Goal: Task Accomplishment & Management: Manage account settings

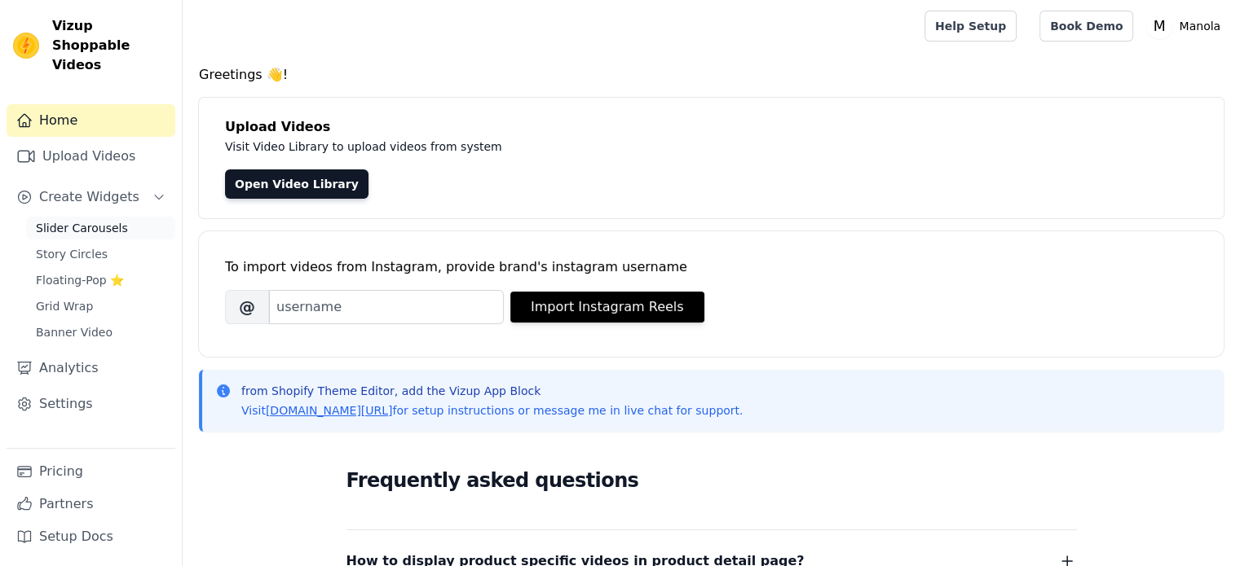
click at [111, 220] on span "Slider Carousels" at bounding box center [82, 228] width 92 height 16
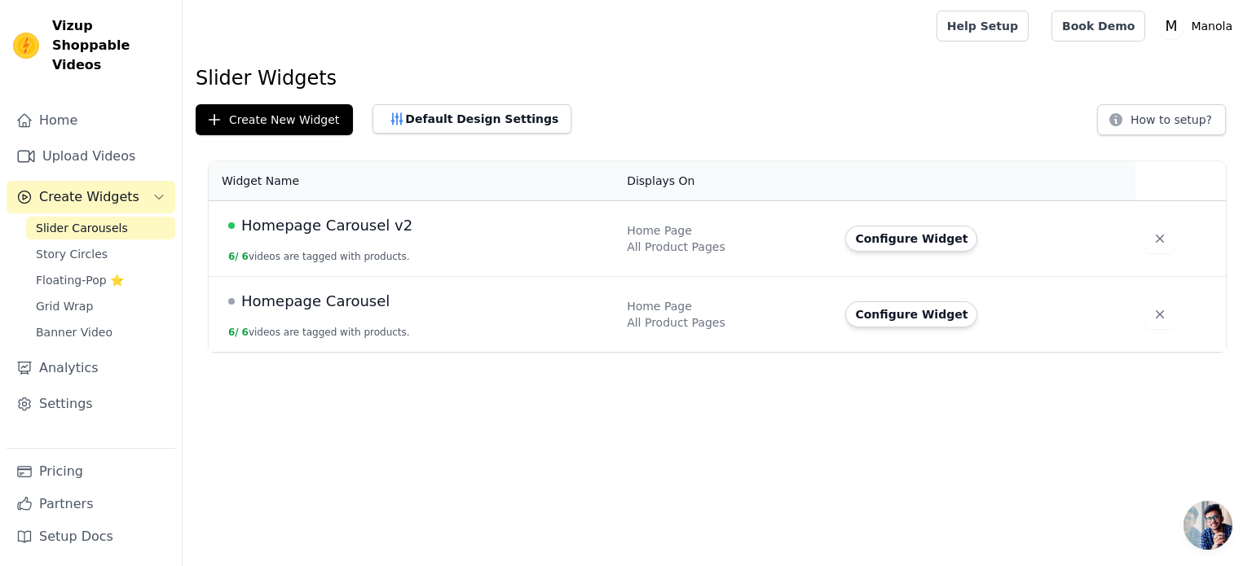
click at [378, 227] on span "Homepage Carousel v2" at bounding box center [326, 225] width 171 height 23
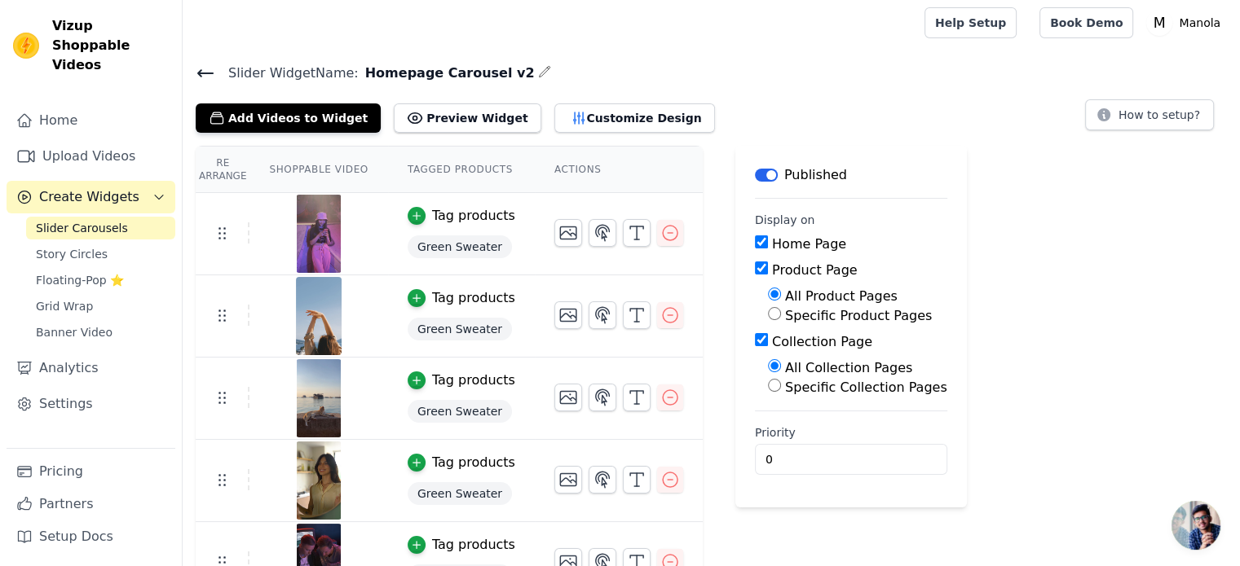
scroll to position [3, 0]
click at [204, 65] on icon at bounding box center [206, 74] width 20 height 20
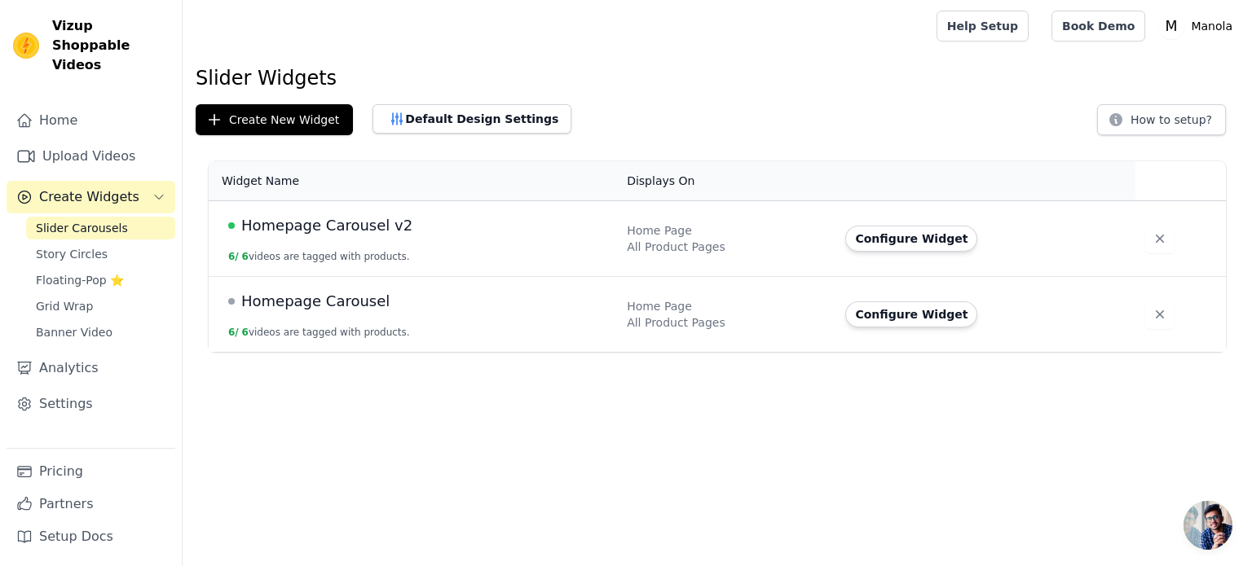
click at [336, 300] on span "Homepage Carousel" at bounding box center [315, 301] width 148 height 23
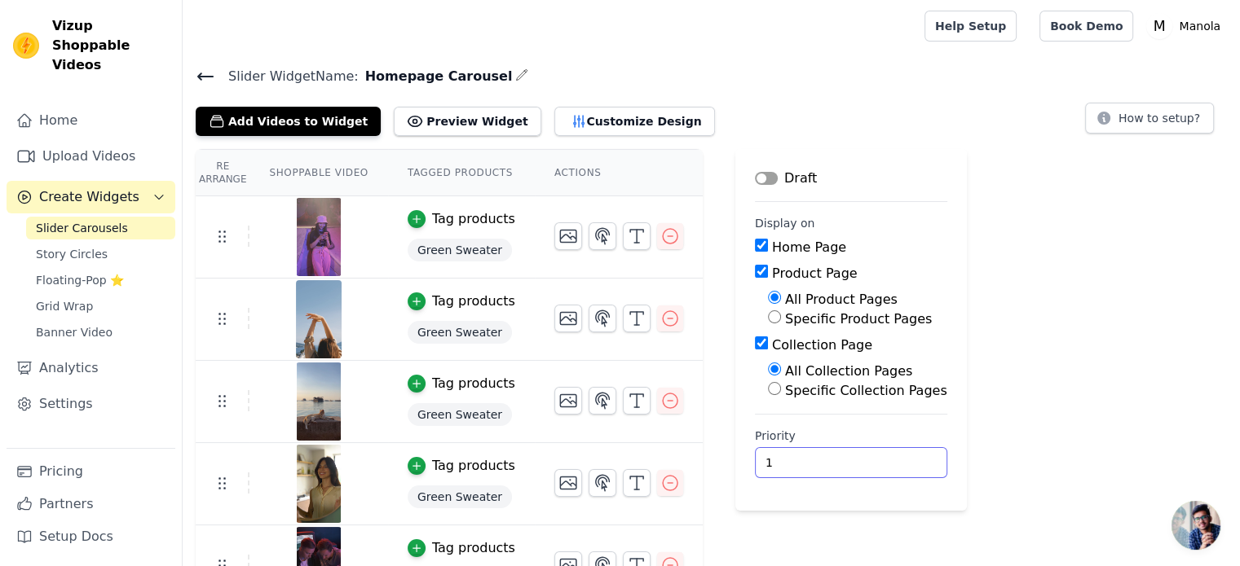
click at [868, 457] on input "1" at bounding box center [851, 462] width 192 height 31
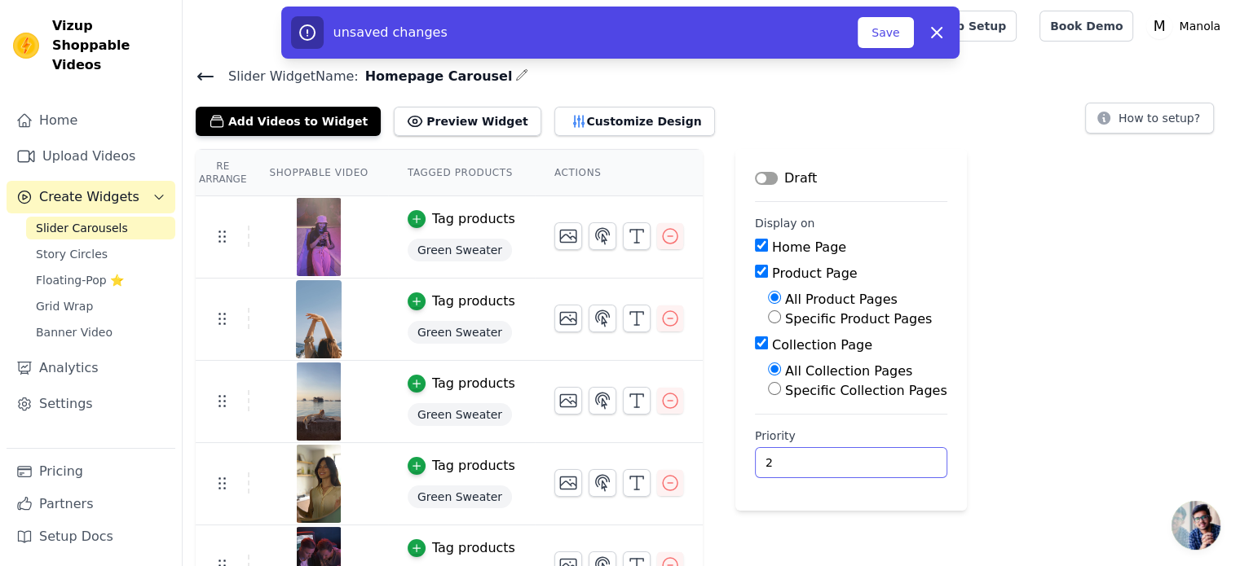
type input "2"
click at [868, 457] on input "2" at bounding box center [851, 462] width 192 height 31
click at [893, 29] on button "Save" at bounding box center [884, 32] width 55 height 31
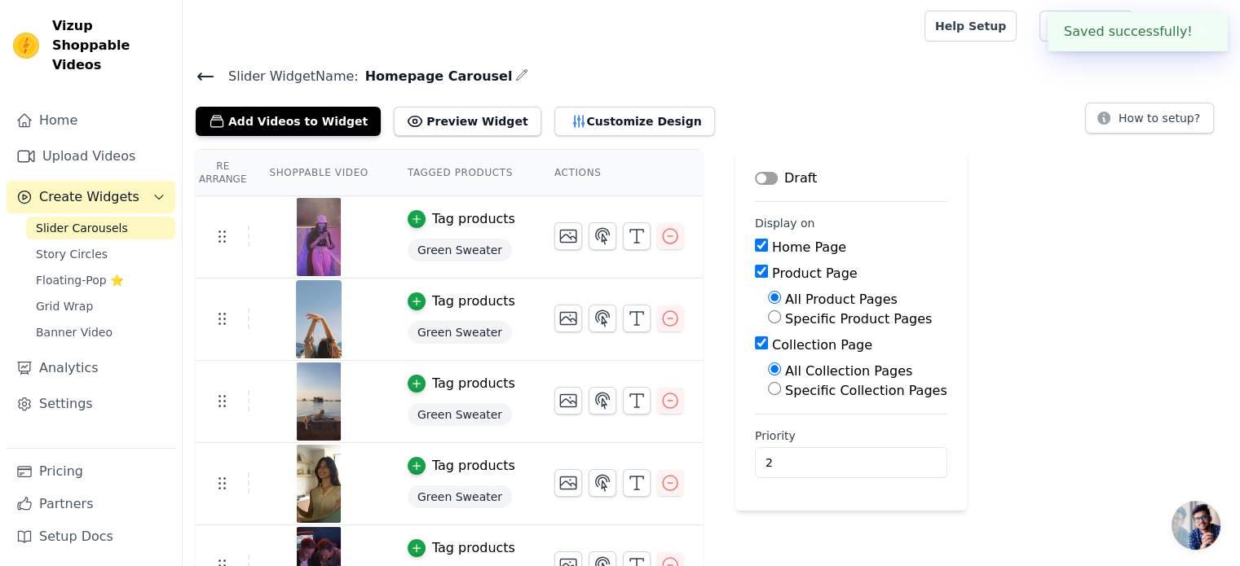
click at [205, 72] on icon at bounding box center [206, 77] width 20 height 20
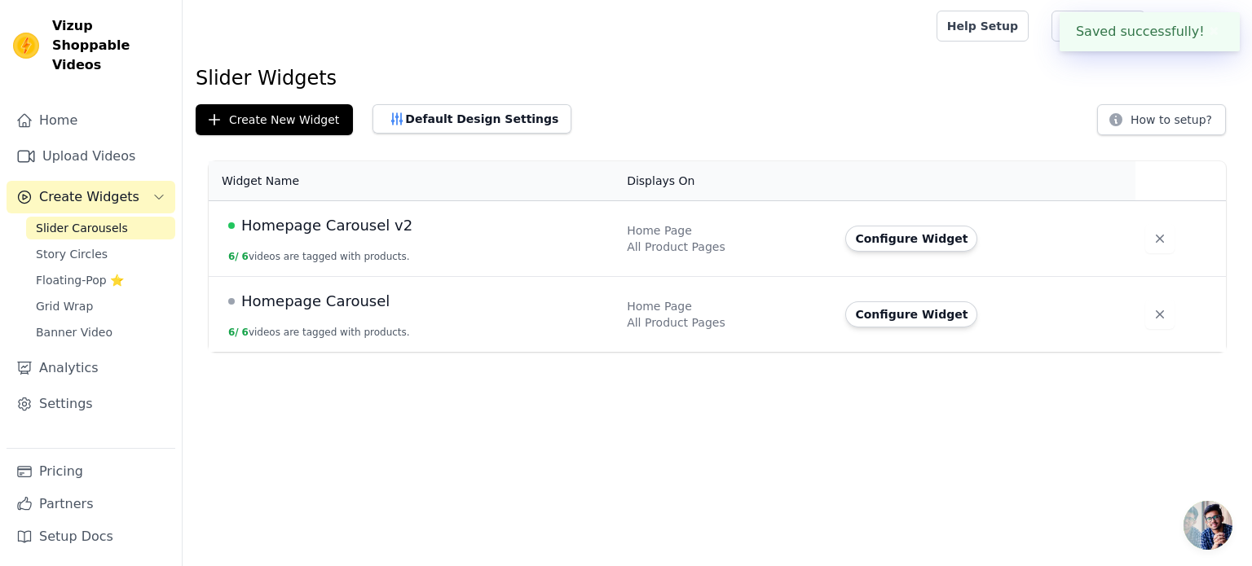
click at [363, 218] on span "Homepage Carousel v2" at bounding box center [326, 225] width 171 height 23
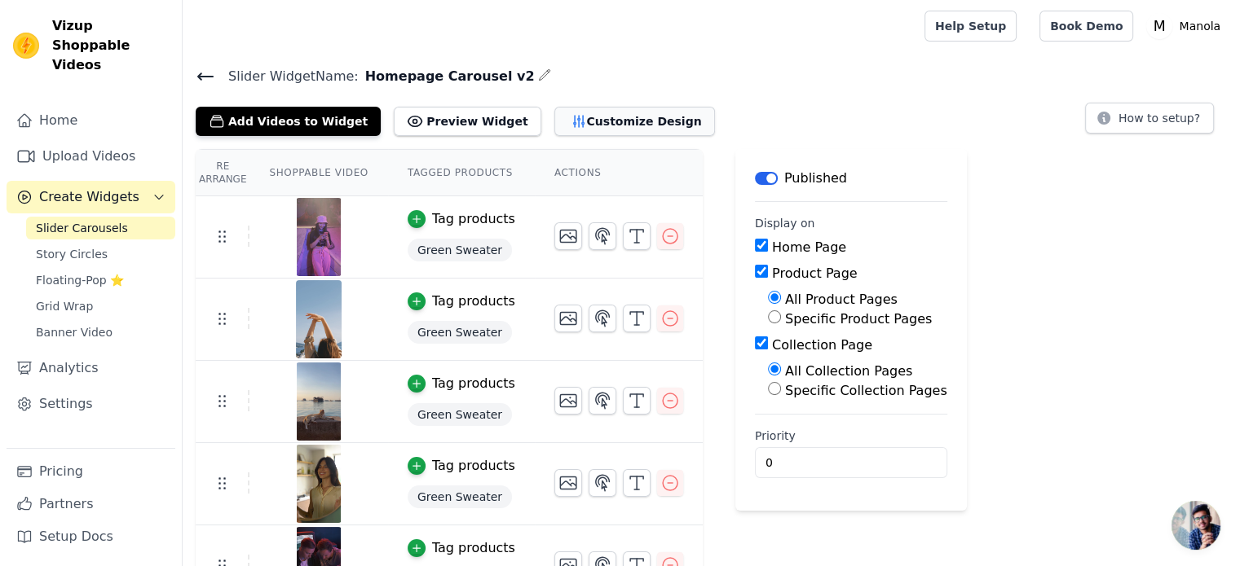
click at [599, 126] on button "Customize Design" at bounding box center [634, 121] width 161 height 29
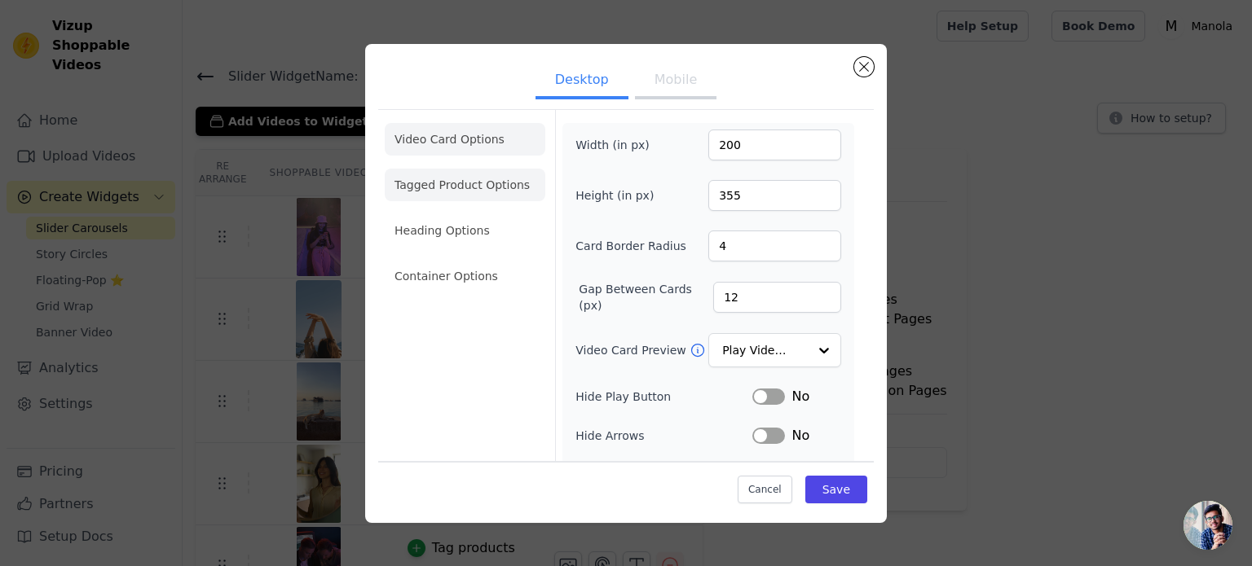
click at [497, 182] on li "Tagged Product Options" at bounding box center [465, 185] width 161 height 33
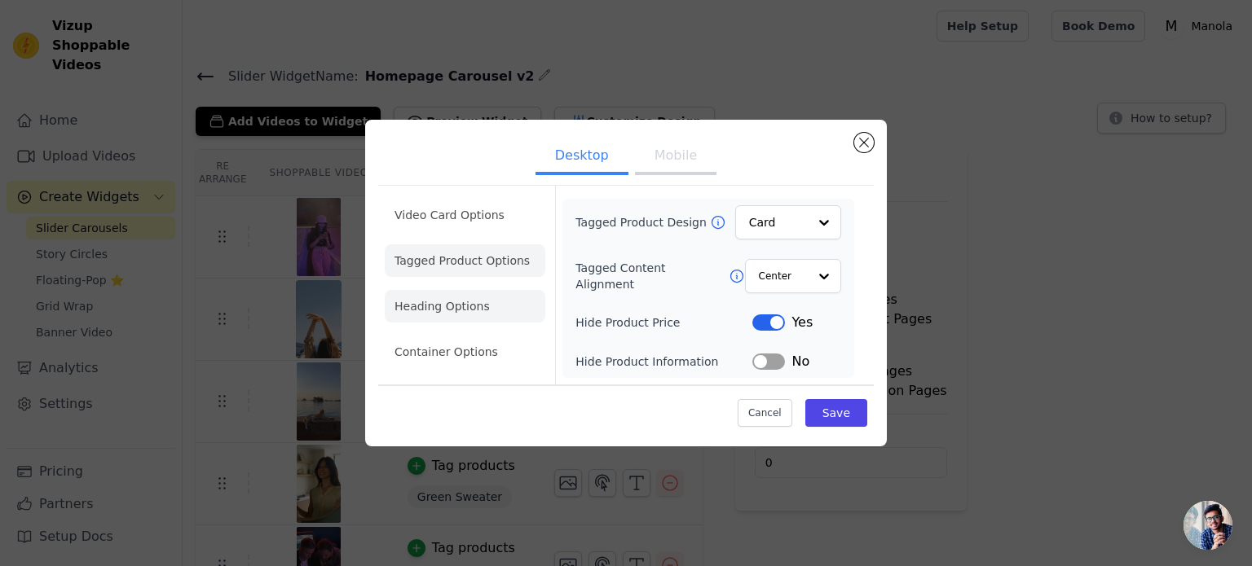
click at [487, 299] on li "Heading Options" at bounding box center [465, 306] width 161 height 33
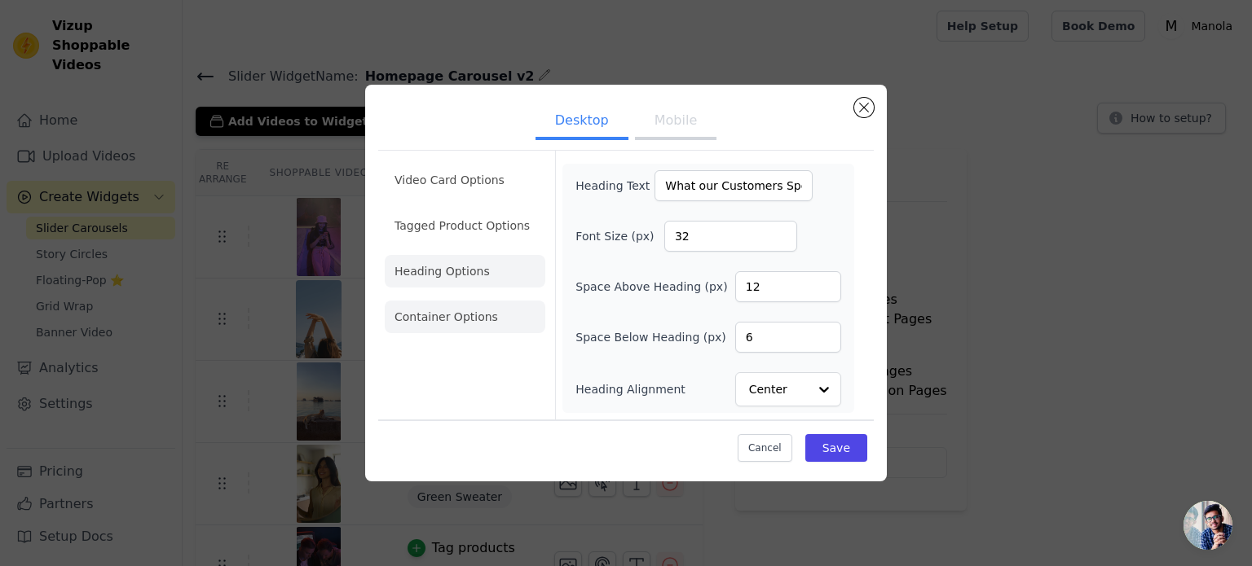
click at [499, 309] on li "Container Options" at bounding box center [465, 317] width 161 height 33
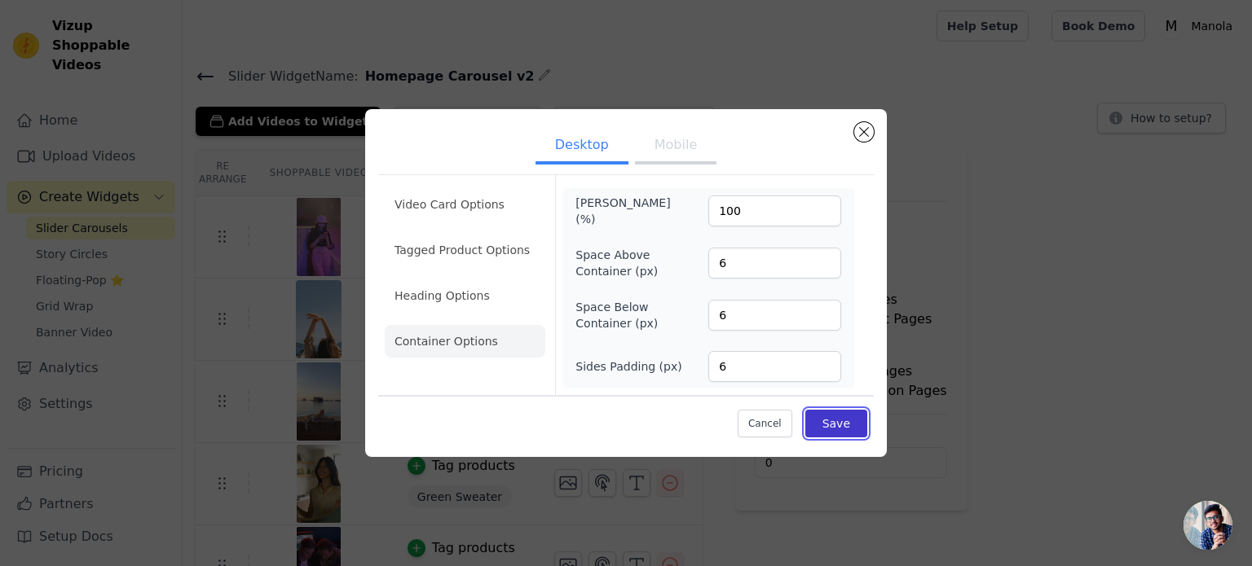
click at [843, 414] on button "Save" at bounding box center [836, 424] width 62 height 28
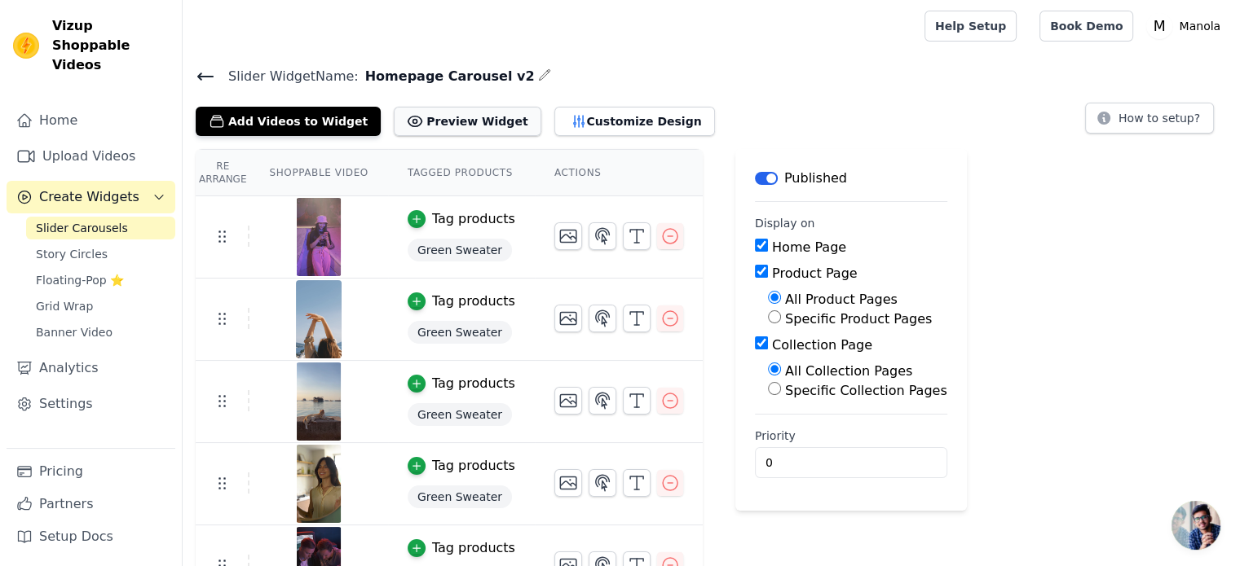
click at [467, 126] on button "Preview Widget" at bounding box center [467, 121] width 147 height 29
click at [1099, 126] on button "How to setup?" at bounding box center [1149, 118] width 129 height 31
click at [1185, 522] on span "Open chat" at bounding box center [1195, 525] width 49 height 49
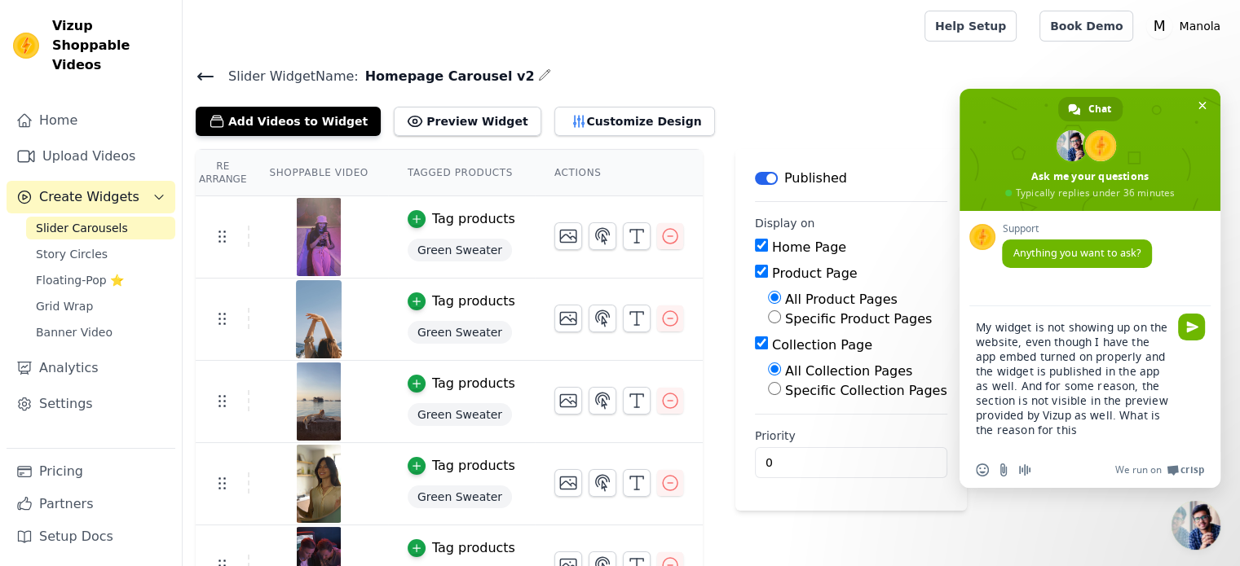
type textarea "My widget is not showing up on the website, even though I have the app embed tu…"
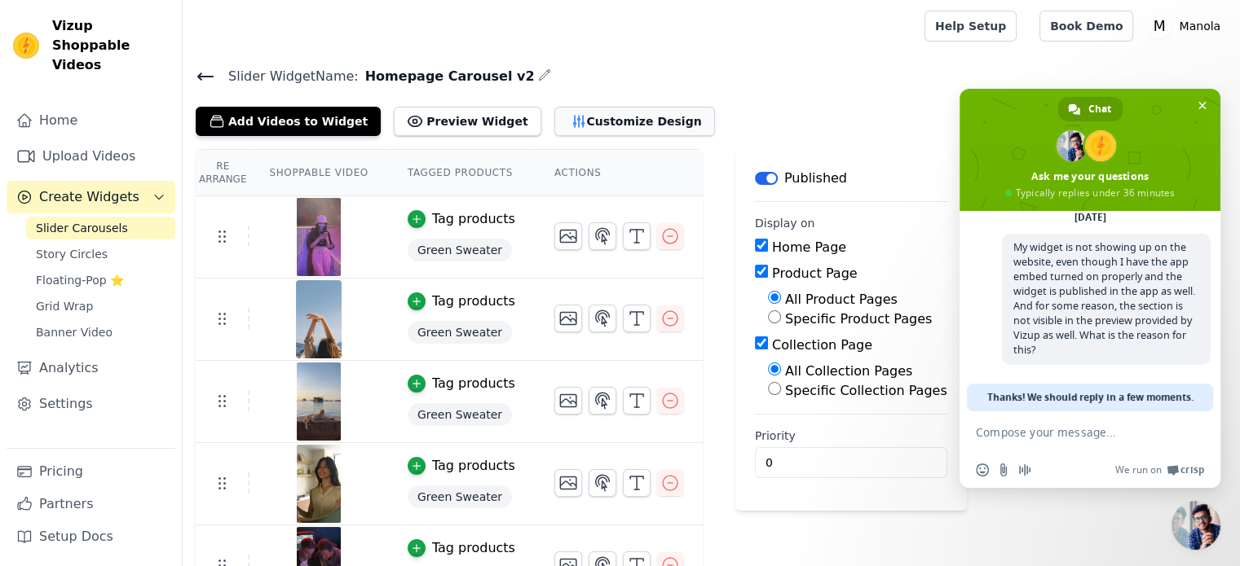
click at [573, 126] on icon "button" at bounding box center [578, 121] width 11 height 11
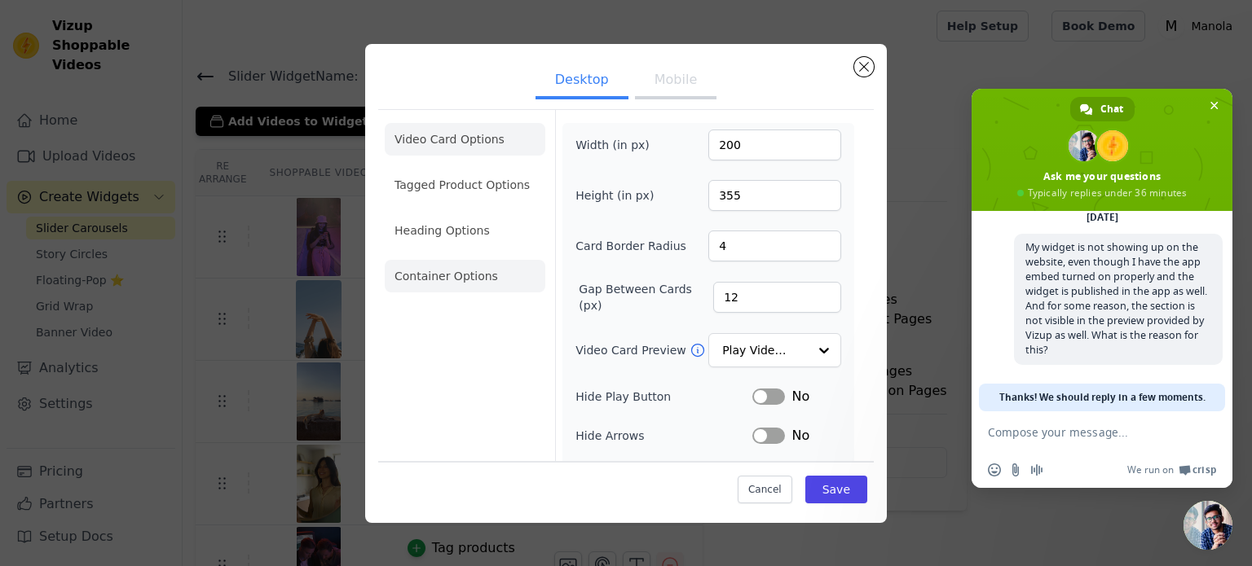
click at [469, 273] on li "Container Options" at bounding box center [465, 276] width 161 height 33
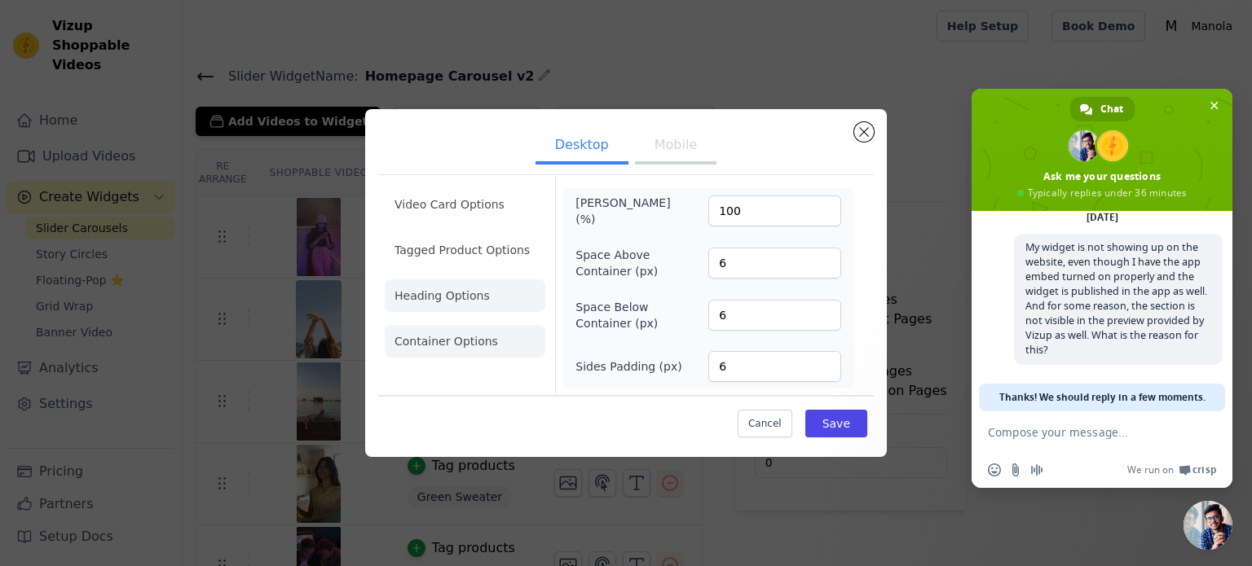
click at [472, 292] on li "Heading Options" at bounding box center [465, 296] width 161 height 33
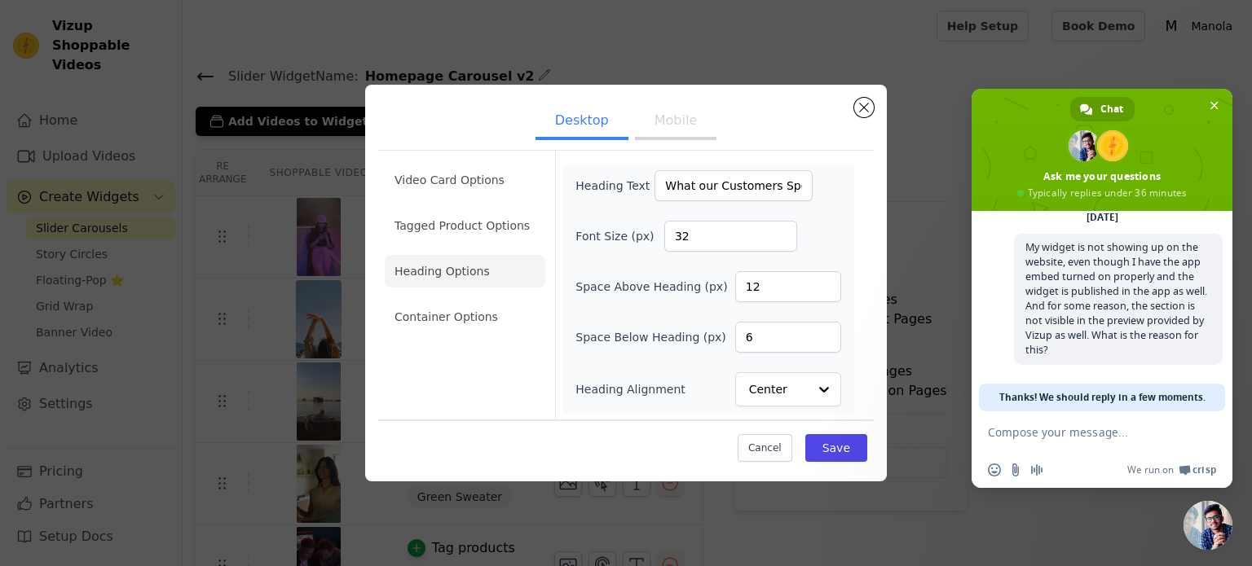
click at [507, 250] on ul "Video Card Options Tagged Product Options Heading Options Container Options" at bounding box center [465, 248] width 161 height 183
click at [489, 218] on li "Tagged Product Options" at bounding box center [465, 225] width 161 height 33
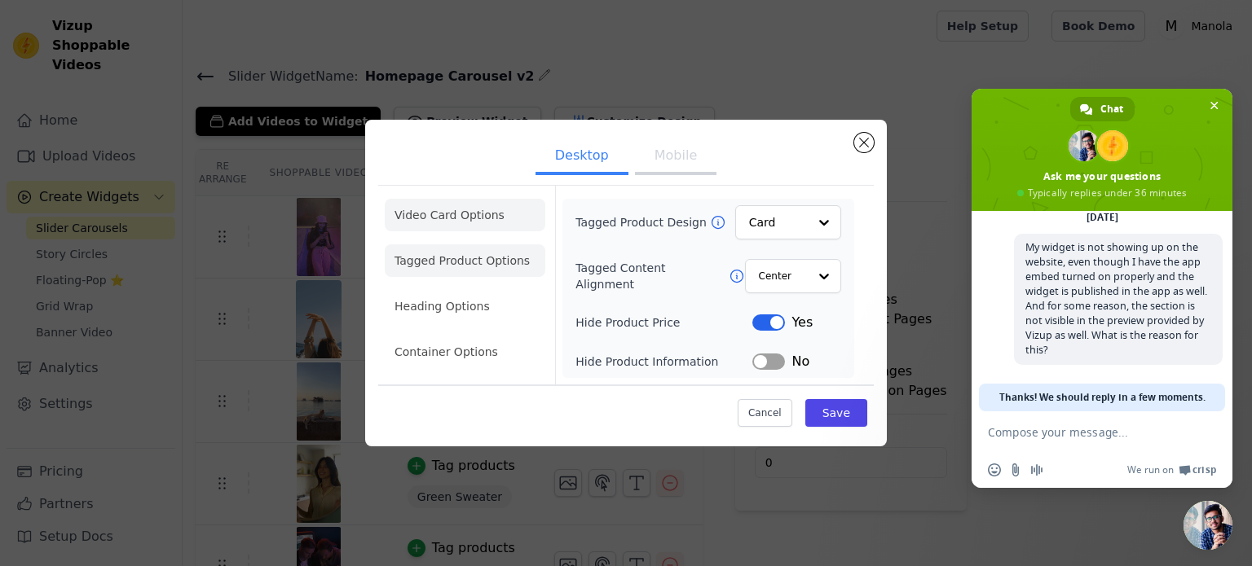
click at [462, 227] on li "Video Card Options" at bounding box center [465, 215] width 161 height 33
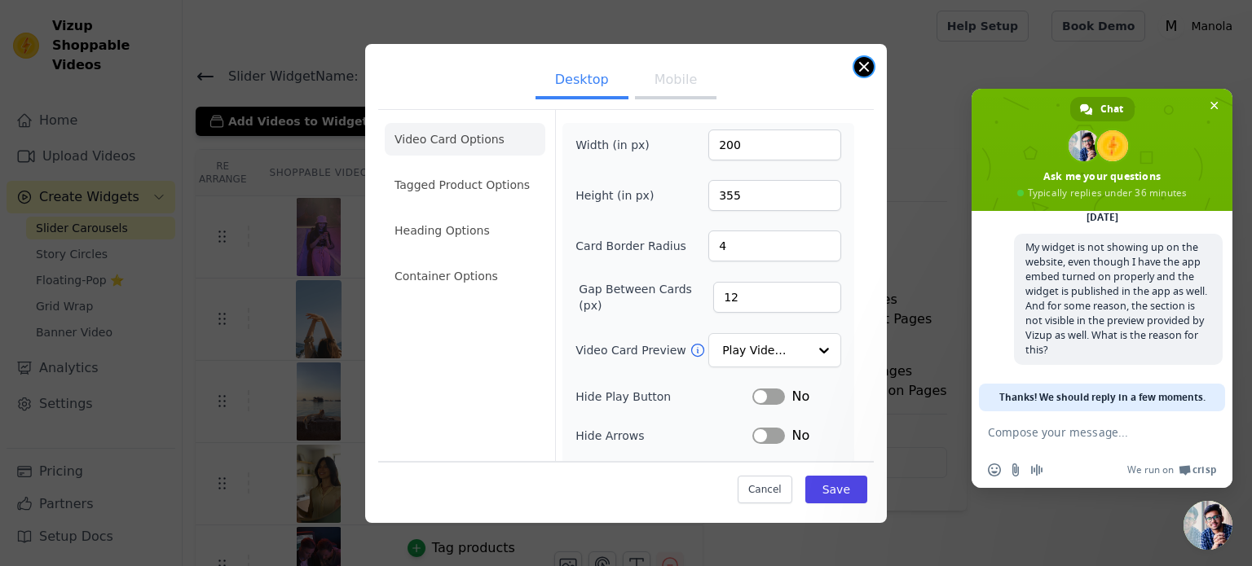
click at [864, 60] on button "Close modal" at bounding box center [864, 67] width 20 height 20
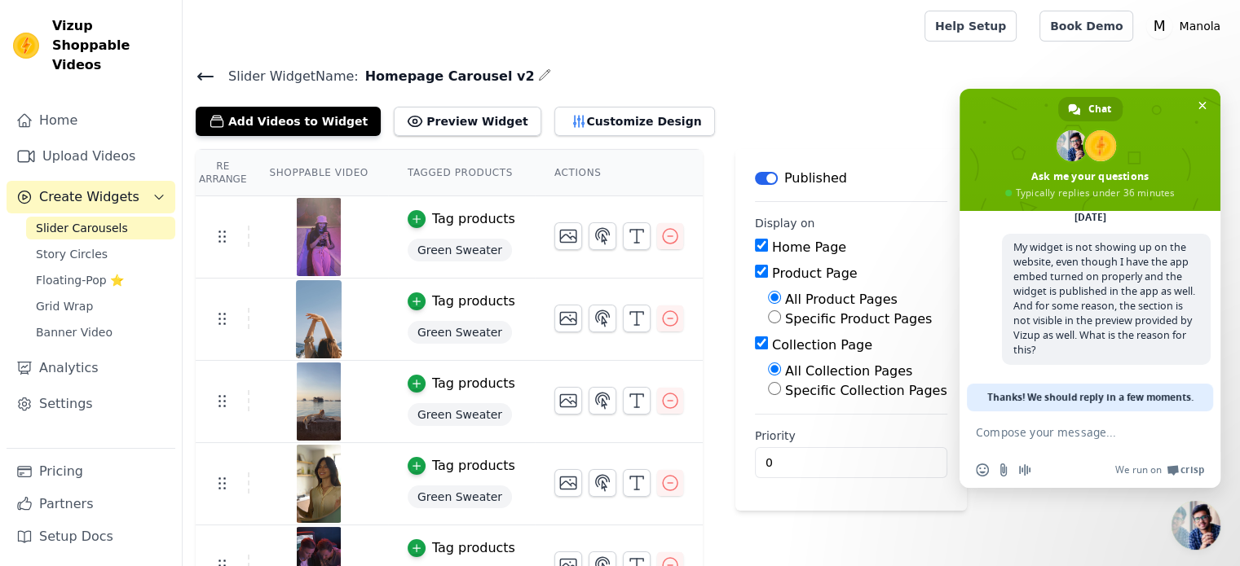
click at [215, 81] on span "Slider Widget Name:" at bounding box center [286, 77] width 143 height 20
click at [210, 77] on icon at bounding box center [206, 77] width 20 height 20
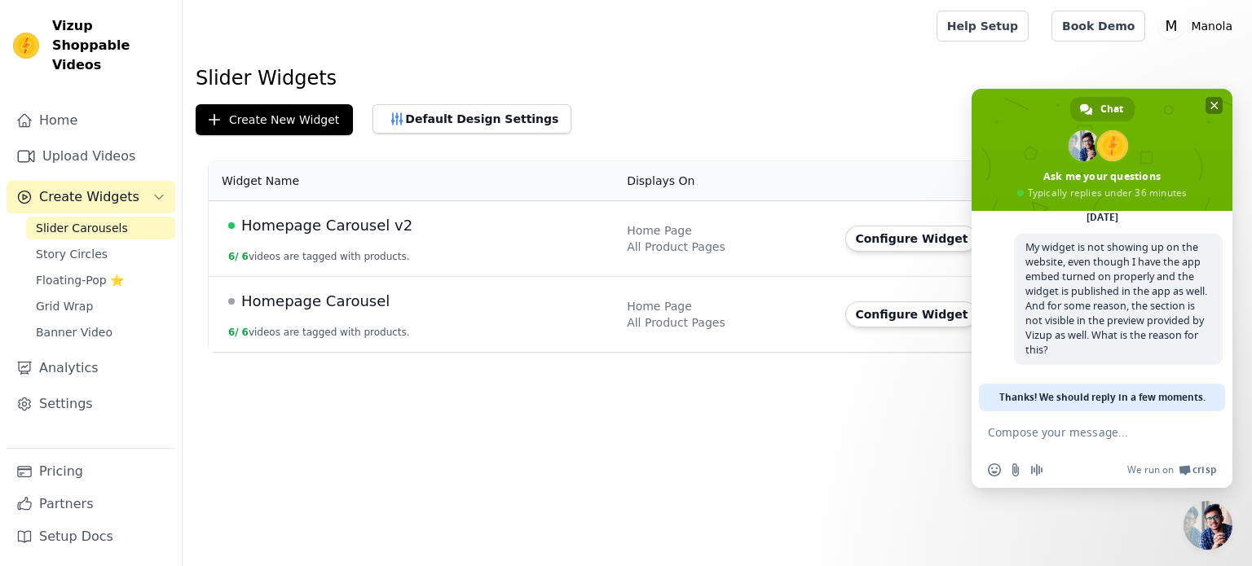
click at [1216, 92] on span at bounding box center [1102, 150] width 261 height 122
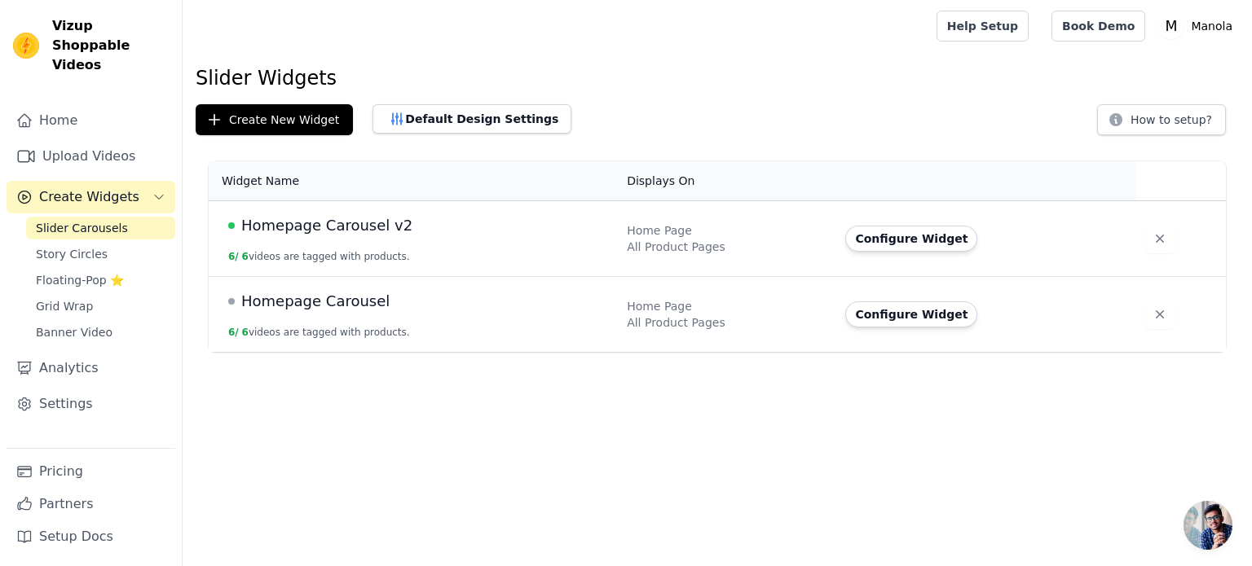
click at [351, 230] on span "Homepage Carousel v2" at bounding box center [326, 225] width 171 height 23
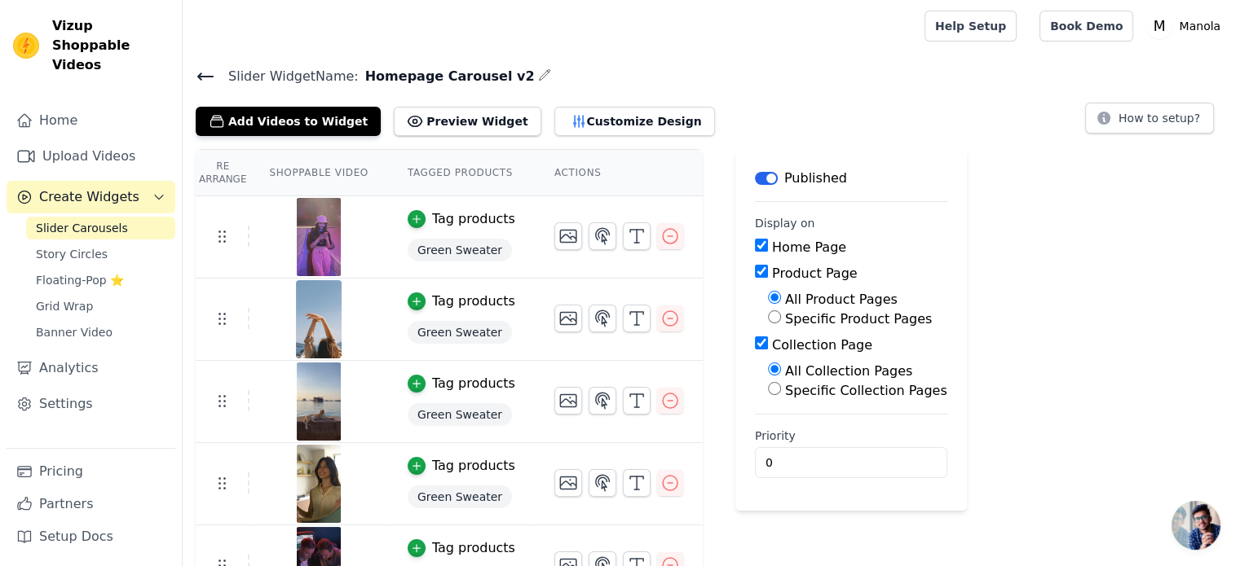
click at [755, 176] on button "Label" at bounding box center [766, 178] width 23 height 13
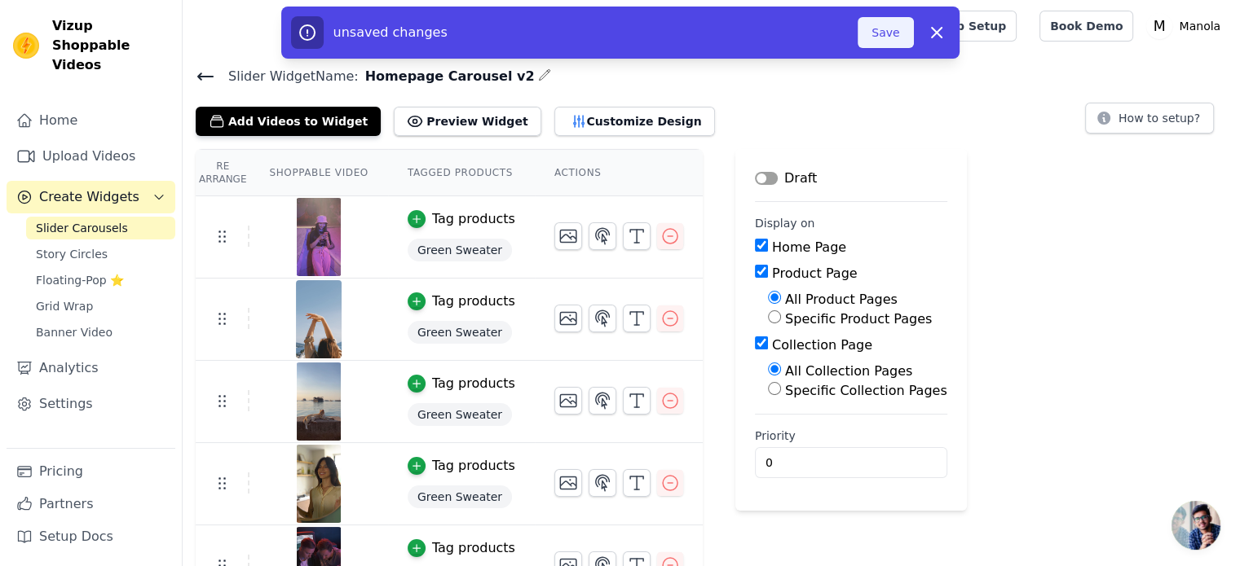
click at [866, 38] on button "Save" at bounding box center [884, 32] width 55 height 31
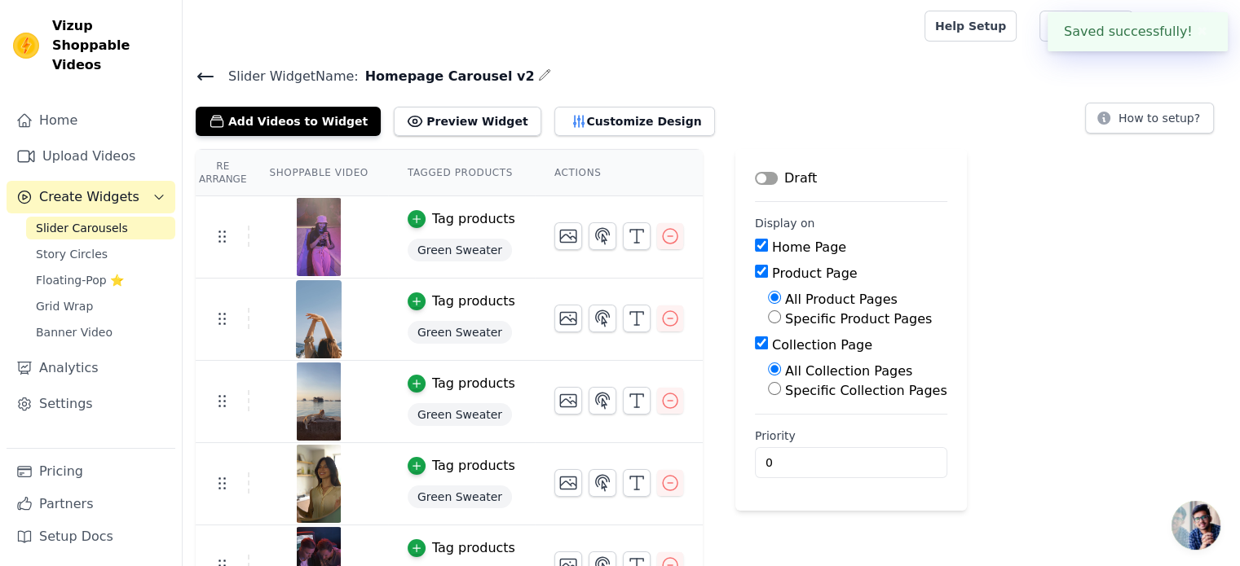
click at [205, 73] on icon at bounding box center [206, 77] width 20 height 20
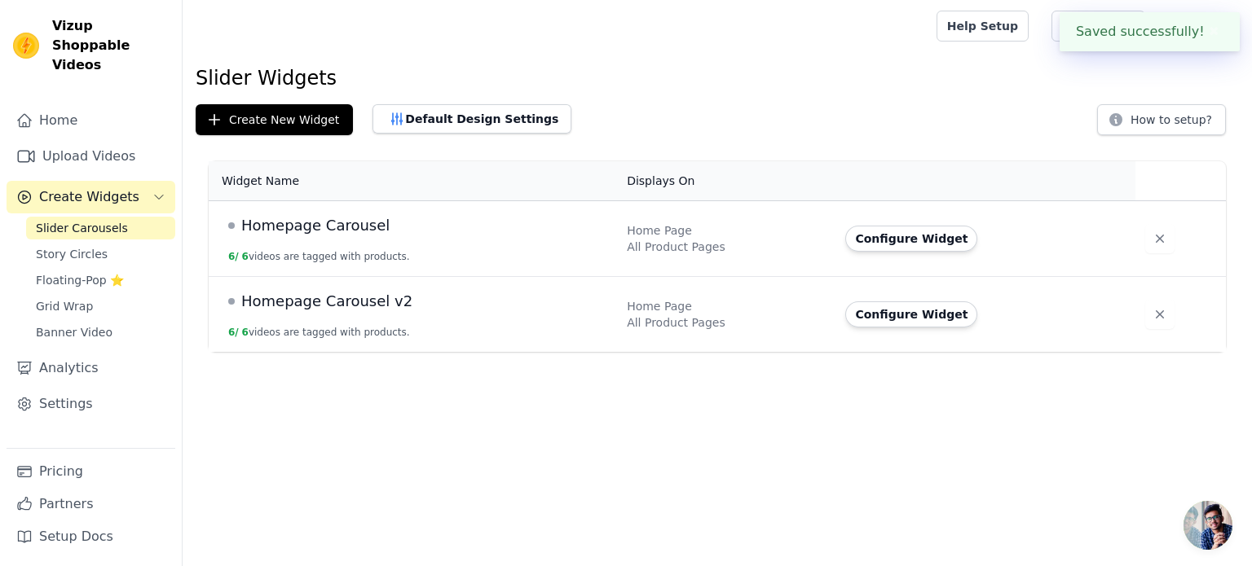
click at [359, 302] on span "Homepage Carousel v2" at bounding box center [326, 301] width 171 height 23
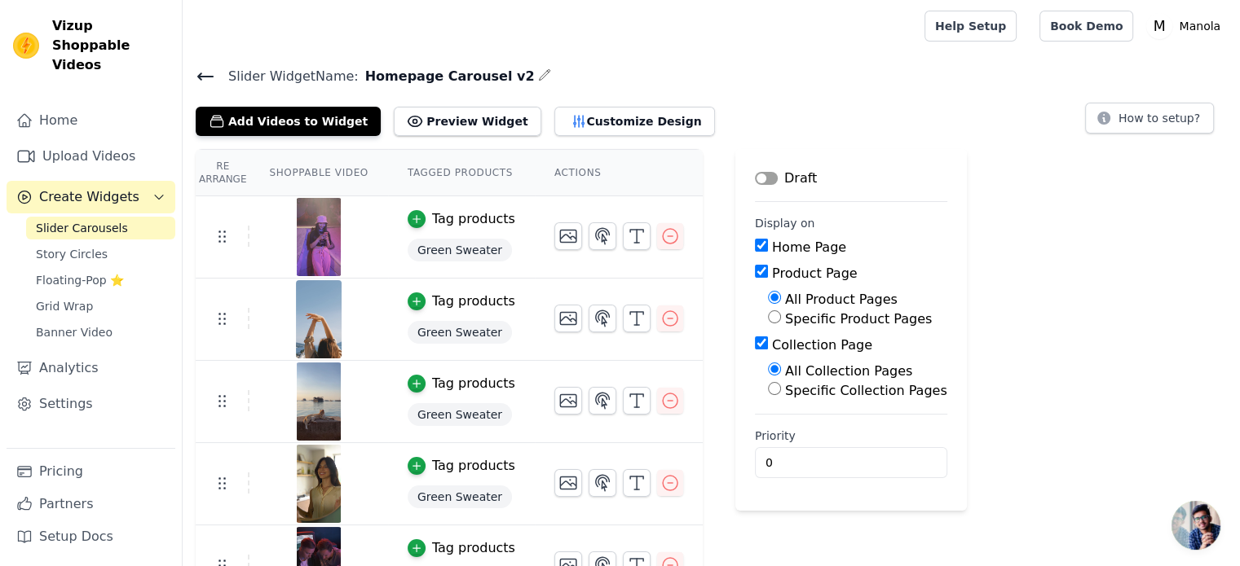
click at [755, 175] on button "Label" at bounding box center [766, 178] width 23 height 13
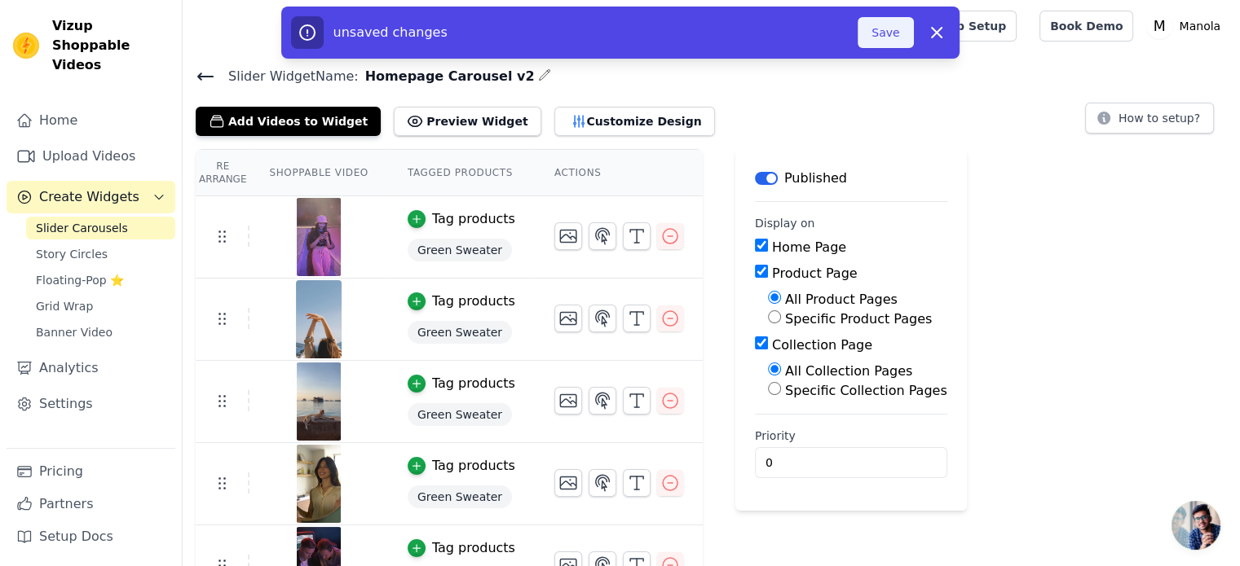
click at [891, 28] on button "Save" at bounding box center [884, 32] width 55 height 31
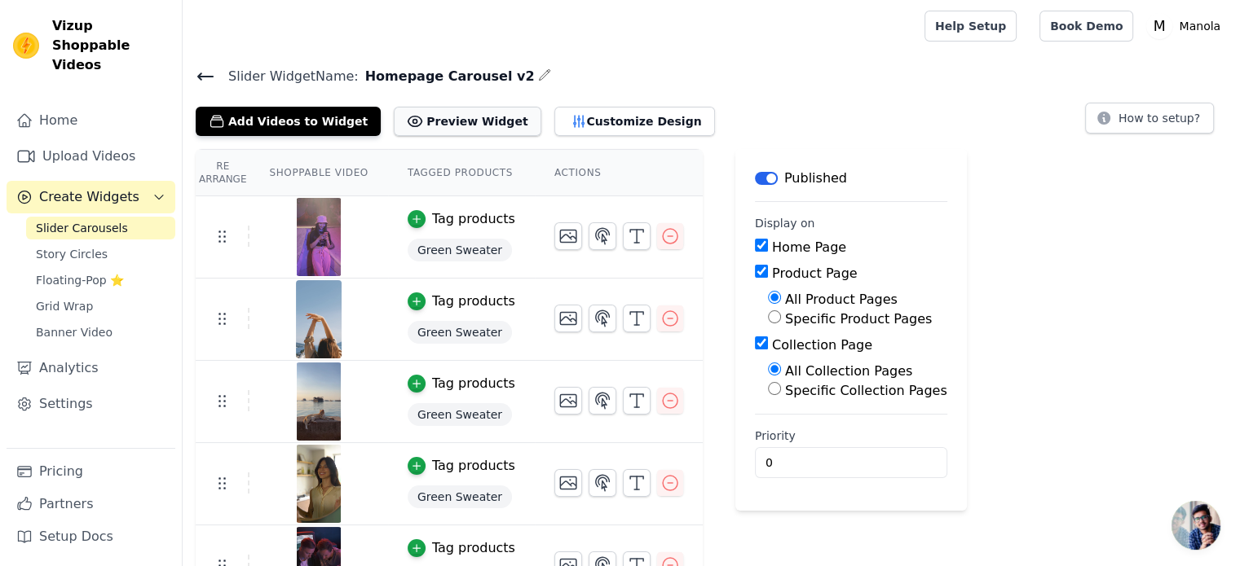
click at [479, 124] on button "Preview Widget" at bounding box center [467, 121] width 147 height 29
click at [755, 176] on button "Label" at bounding box center [766, 178] width 23 height 13
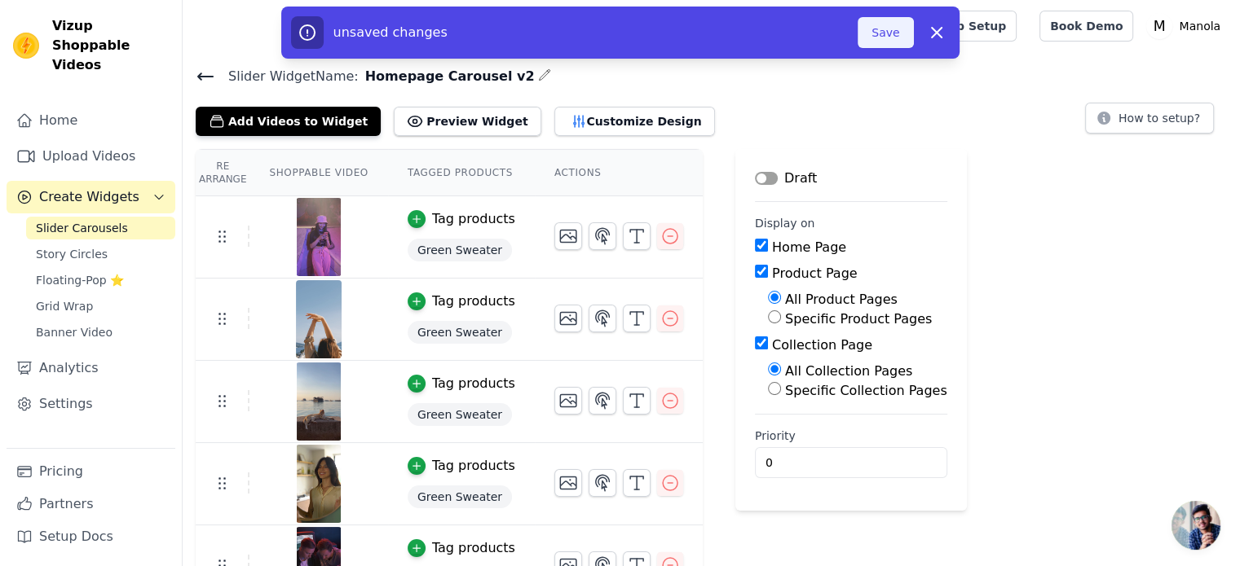
click at [892, 24] on button "Save" at bounding box center [884, 32] width 55 height 31
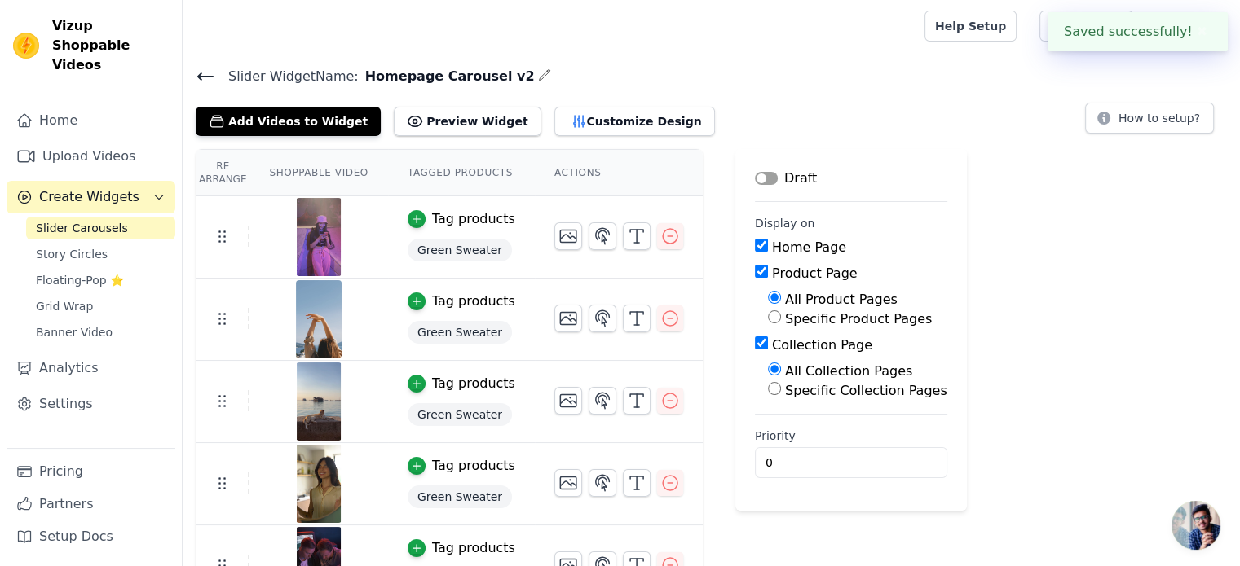
click at [212, 77] on icon at bounding box center [206, 77] width 20 height 20
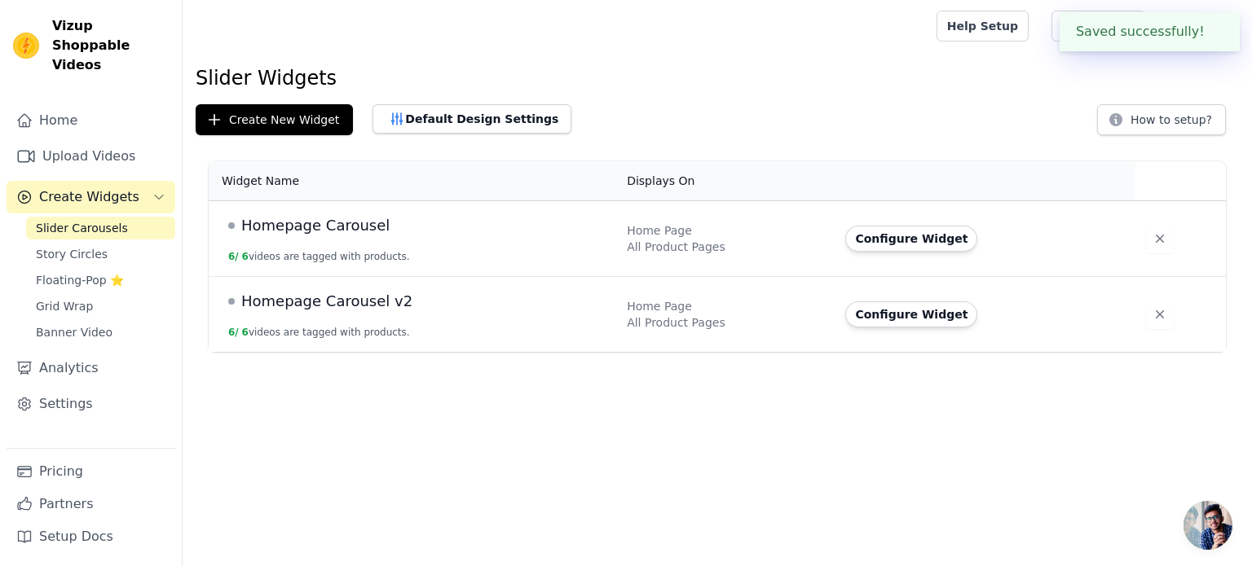
click at [297, 228] on span "Homepage Carousel" at bounding box center [315, 225] width 148 height 23
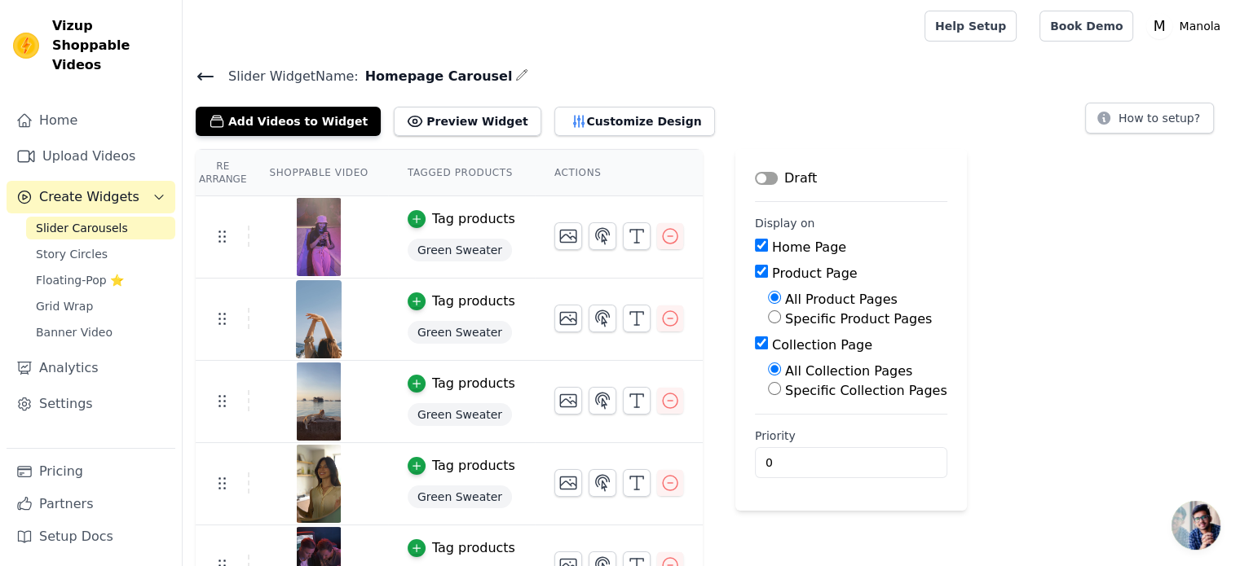
click at [735, 173] on main "Label Draft Display on Home Page Product Page All Product Pages Specific Produc…" at bounding box center [850, 330] width 231 height 362
click at [755, 179] on button "Label" at bounding box center [766, 178] width 23 height 13
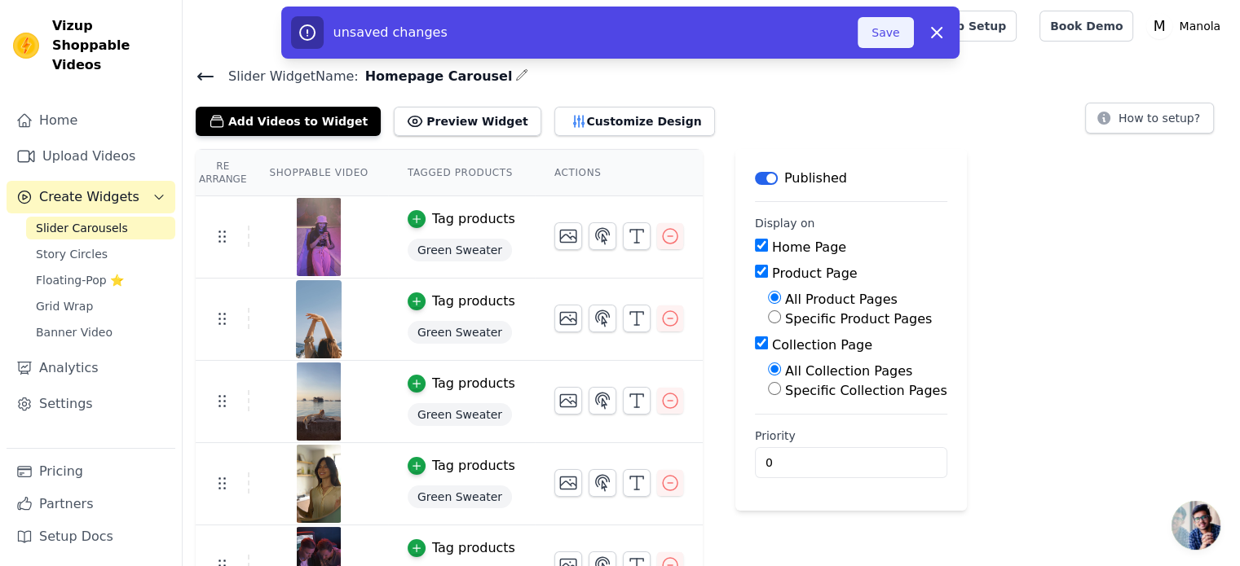
click at [883, 35] on button "Save" at bounding box center [884, 32] width 55 height 31
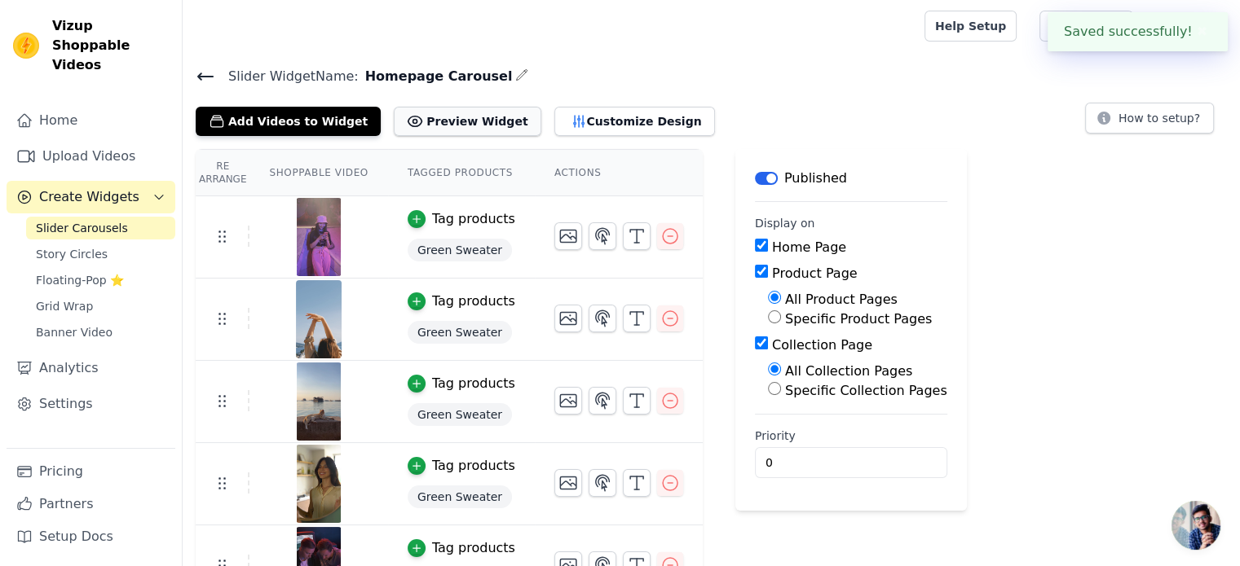
click at [463, 117] on button "Preview Widget" at bounding box center [467, 121] width 147 height 29
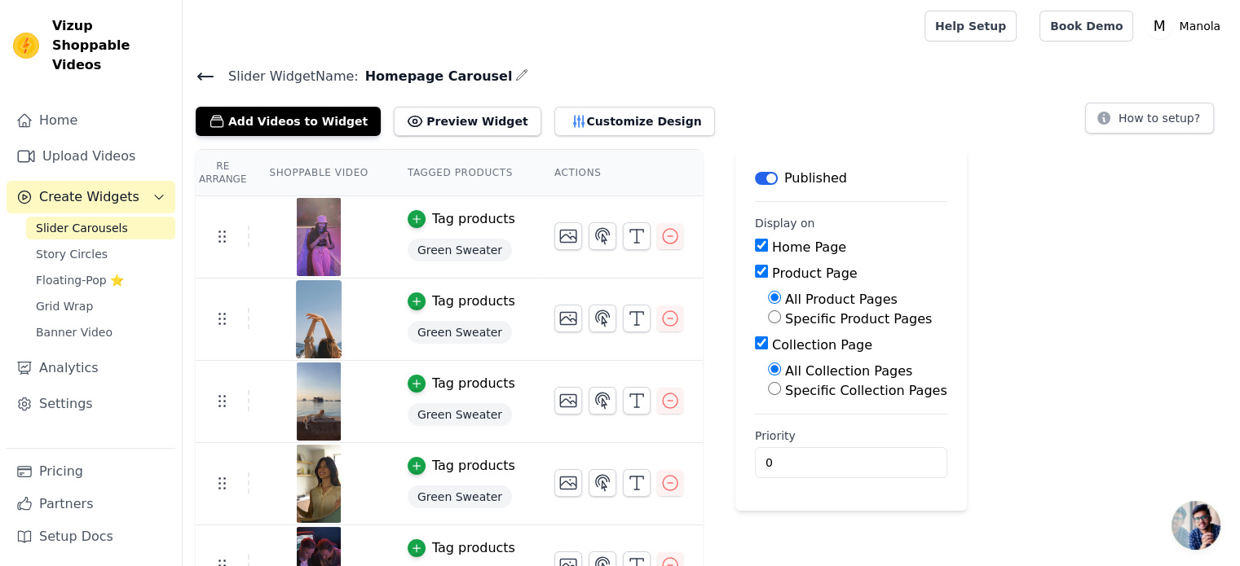
click at [212, 77] on icon at bounding box center [206, 77] width 20 height 20
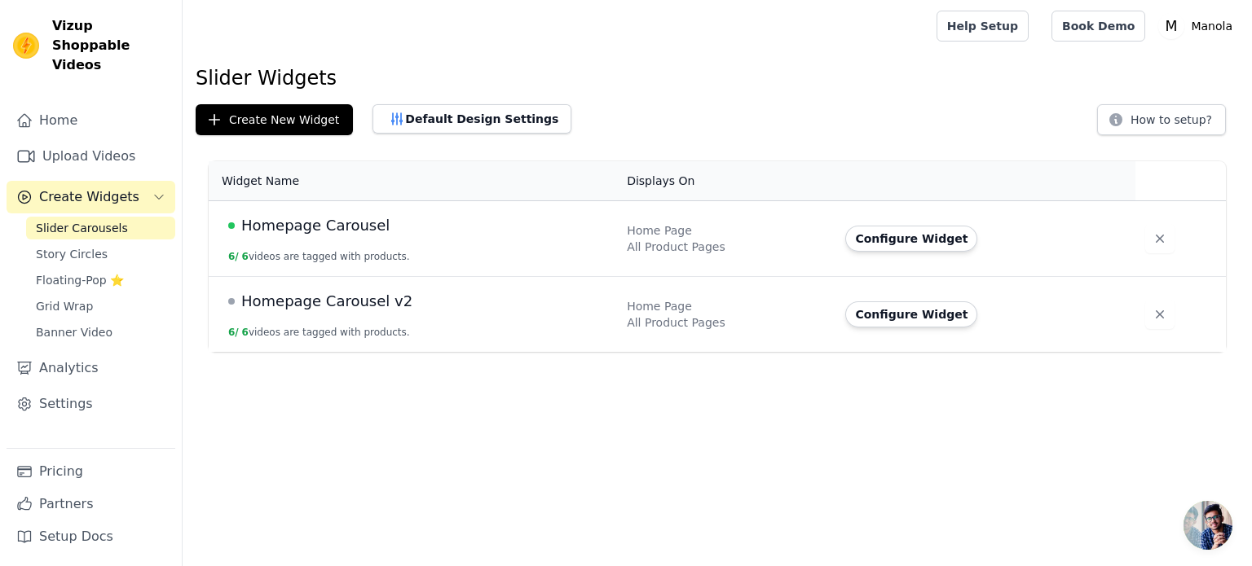
click at [323, 311] on span "Homepage Carousel v2" at bounding box center [326, 301] width 171 height 23
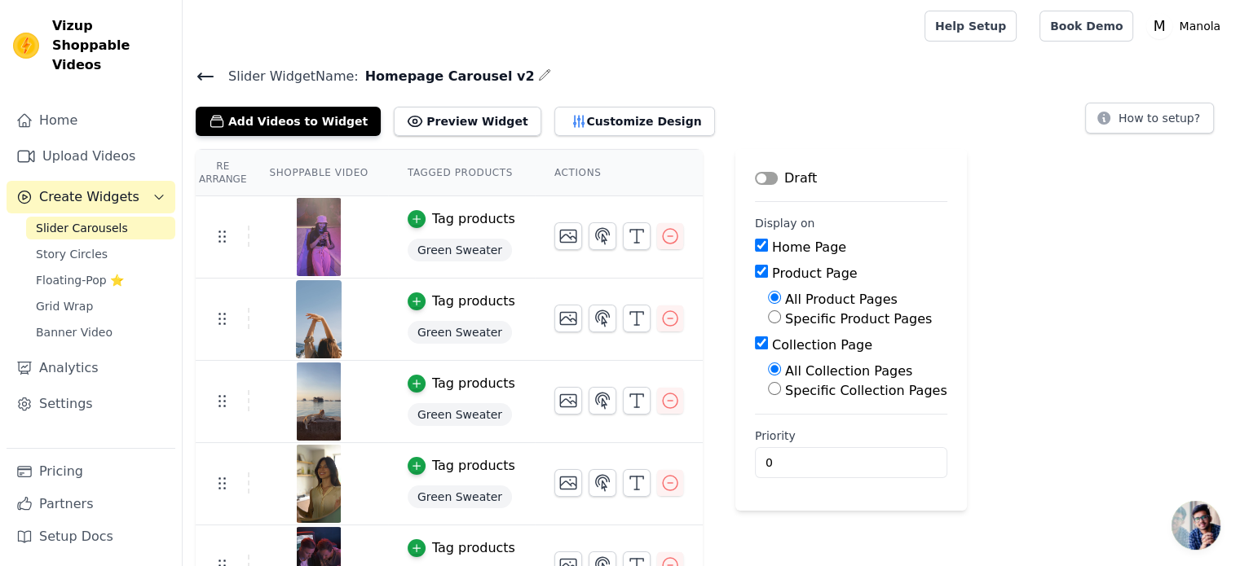
click at [735, 166] on main "Label Draft Display on Home Page Product Page All Product Pages Specific Produc…" at bounding box center [850, 330] width 231 height 362
click at [755, 172] on button "Label" at bounding box center [766, 178] width 23 height 13
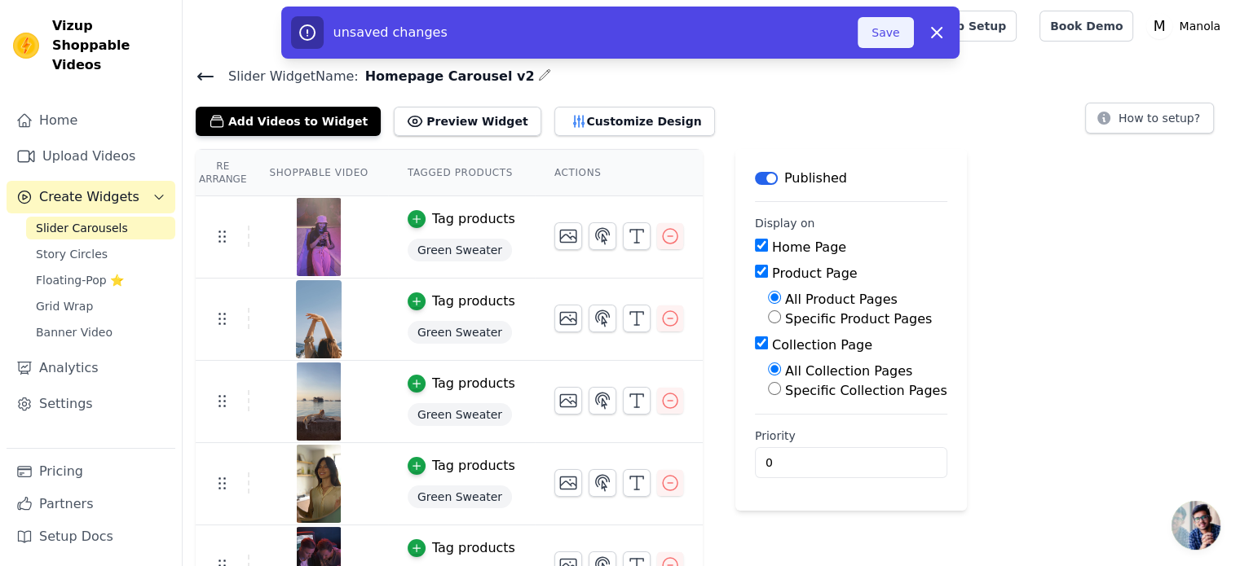
click at [895, 42] on button "Save" at bounding box center [884, 32] width 55 height 31
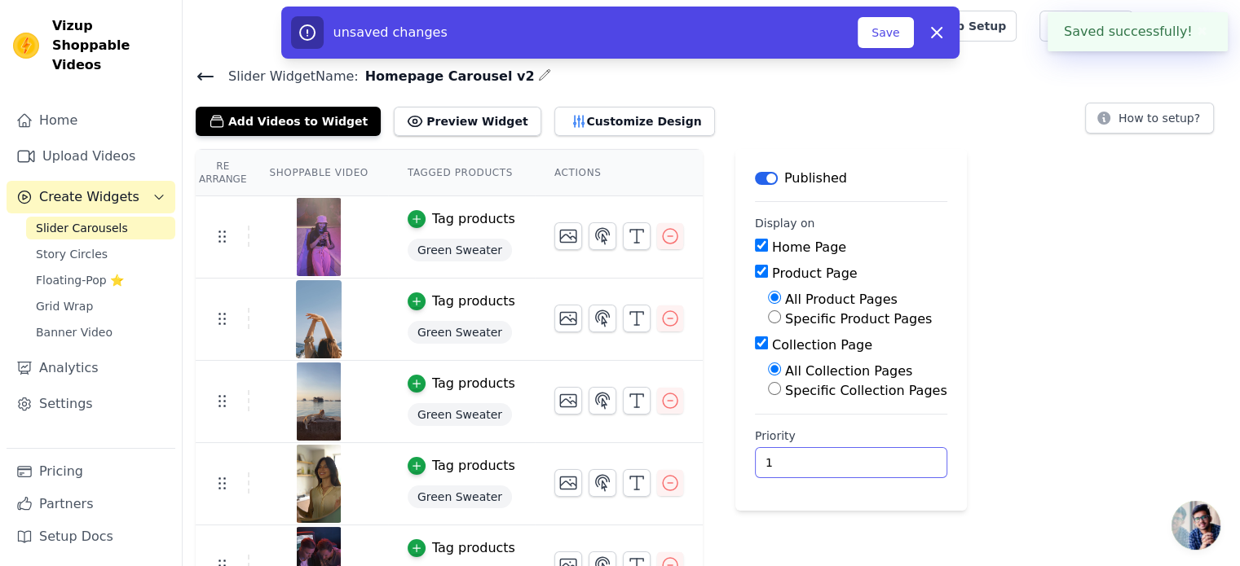
type input "1"
click at [867, 457] on input "1" at bounding box center [851, 462] width 192 height 31
click at [887, 38] on button "Save" at bounding box center [884, 32] width 55 height 31
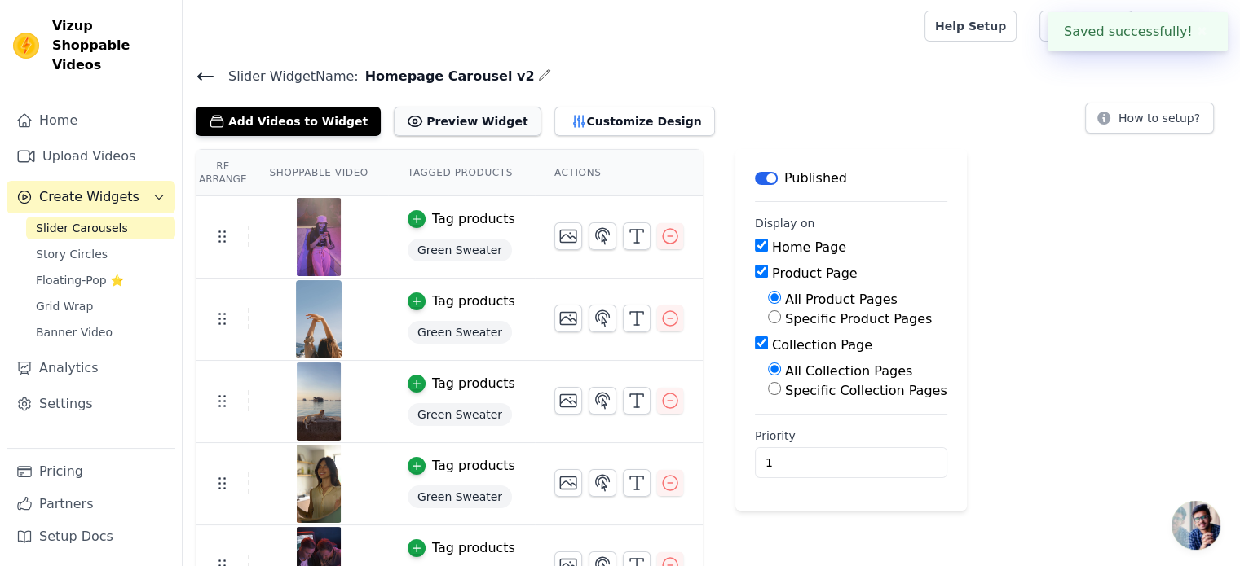
click at [433, 122] on button "Preview Widget" at bounding box center [467, 121] width 147 height 29
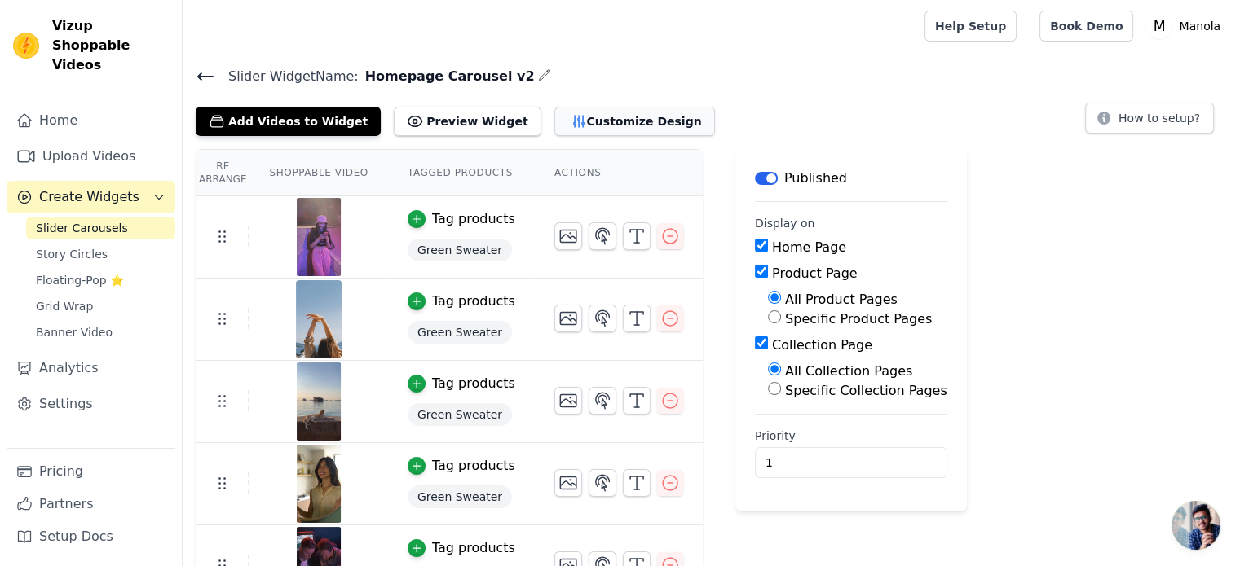
click at [557, 122] on button "Customize Design" at bounding box center [634, 121] width 161 height 29
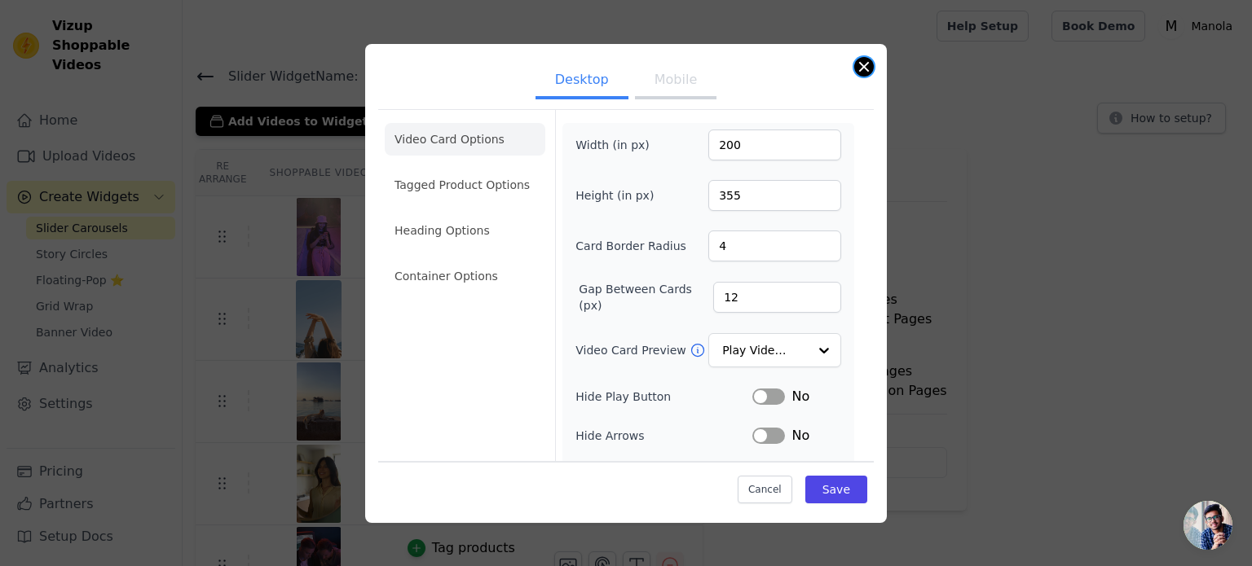
click at [867, 66] on button "Close modal" at bounding box center [864, 67] width 20 height 20
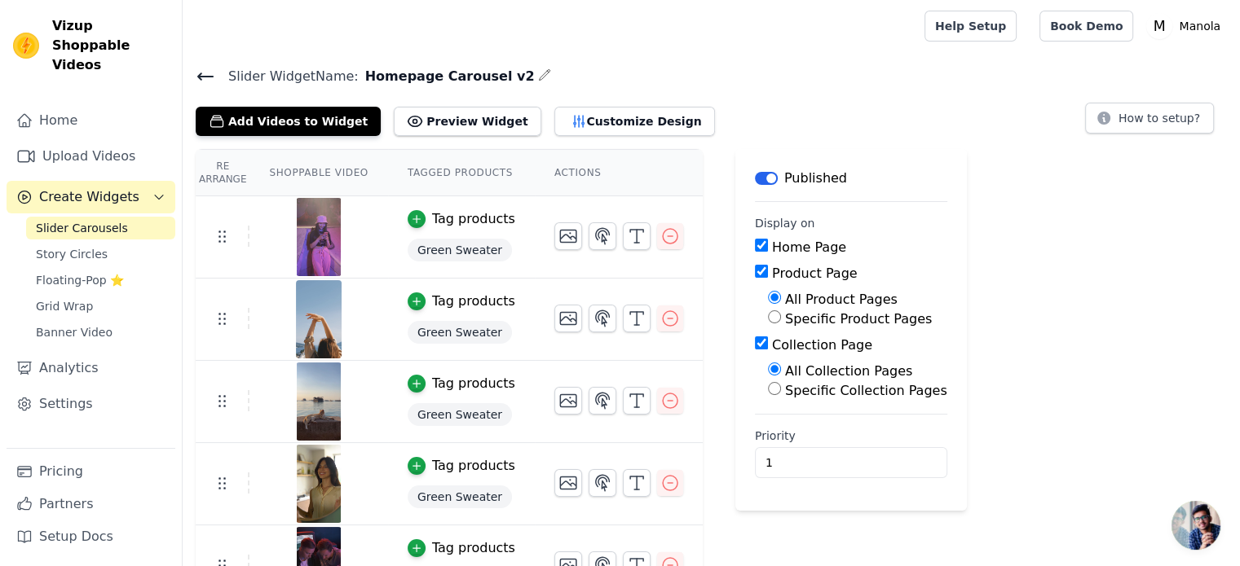
click at [782, 271] on label "Product Page" at bounding box center [815, 273] width 86 height 15
click at [768, 271] on input "Product Page" at bounding box center [761, 271] width 13 height 13
checkbox input "false"
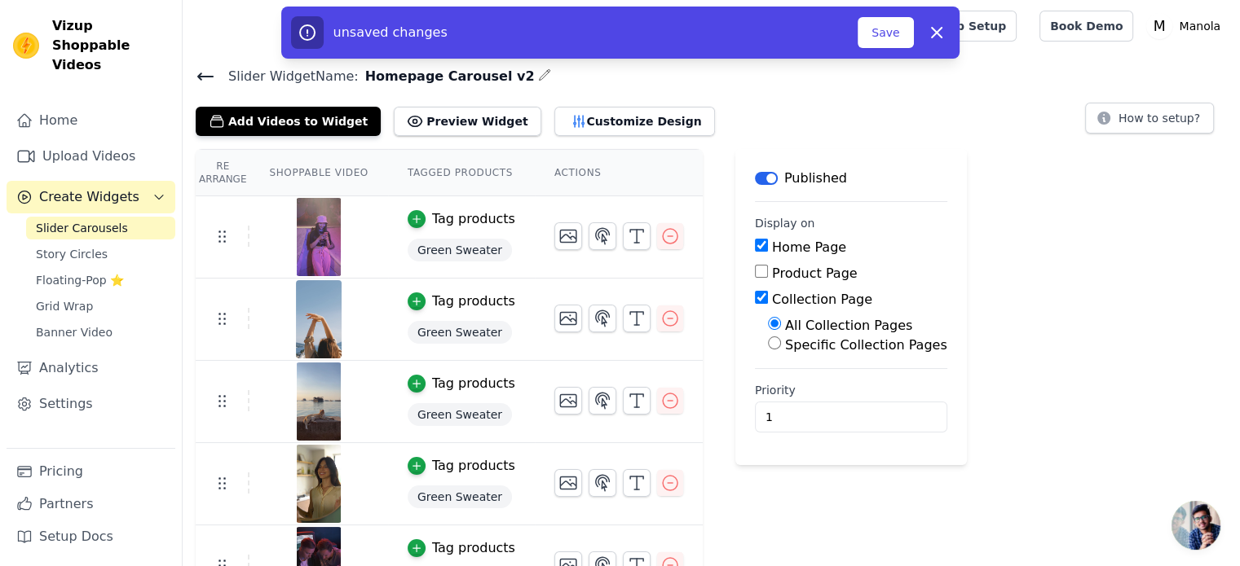
click at [755, 301] on input "Collection Page" at bounding box center [761, 297] width 13 height 13
checkbox input "false"
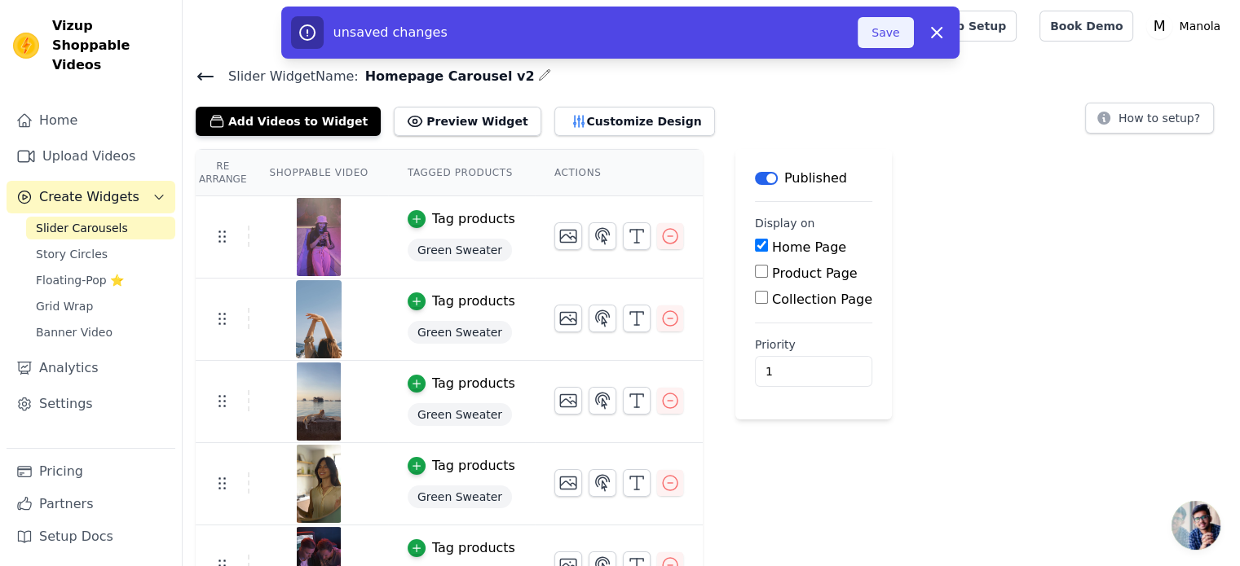
click at [861, 38] on button "Save" at bounding box center [884, 32] width 55 height 31
click at [880, 35] on button "Save" at bounding box center [884, 32] width 55 height 31
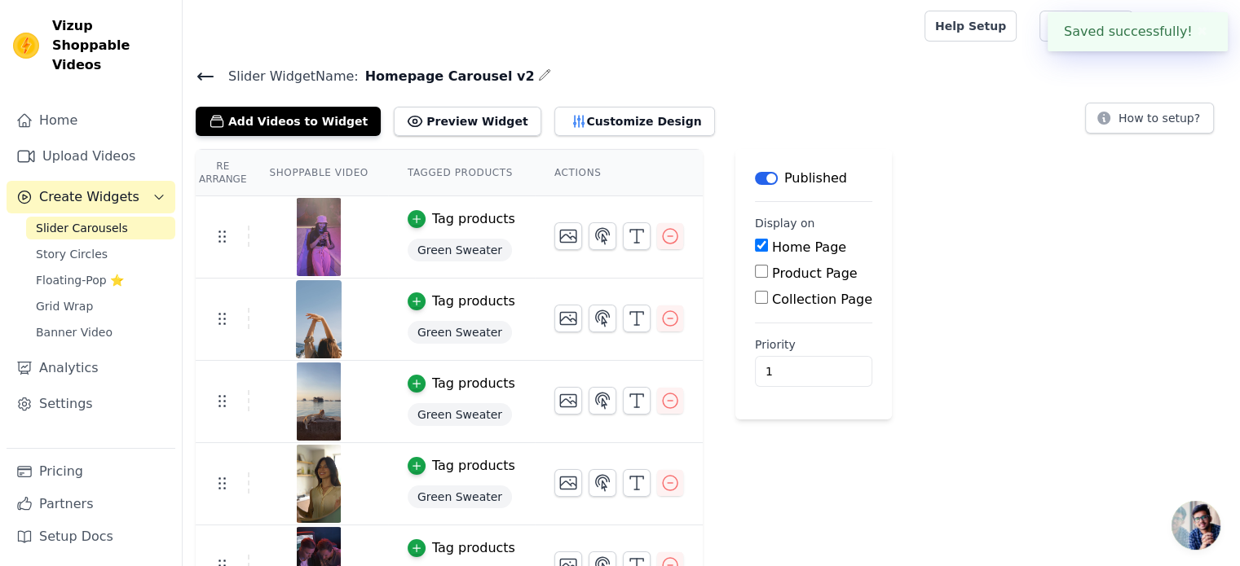
click at [880, 35] on div at bounding box center [550, 26] width 709 height 52
click at [205, 68] on icon at bounding box center [206, 77] width 20 height 20
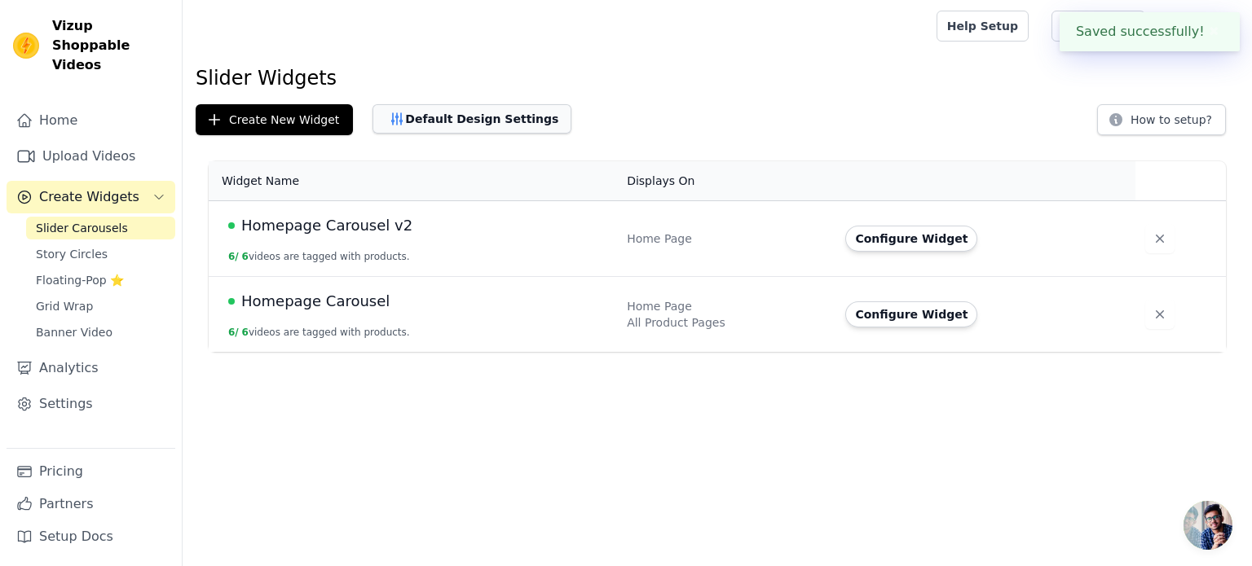
click at [508, 133] on button "Default Design Settings" at bounding box center [472, 118] width 199 height 29
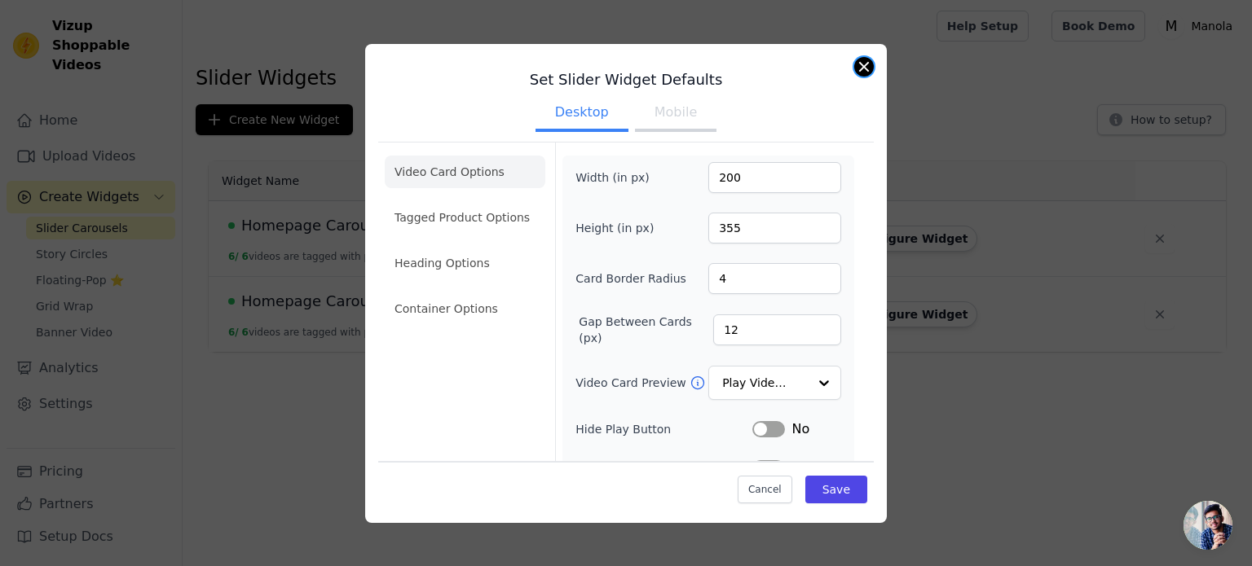
click at [868, 59] on button "Close modal" at bounding box center [864, 67] width 20 height 20
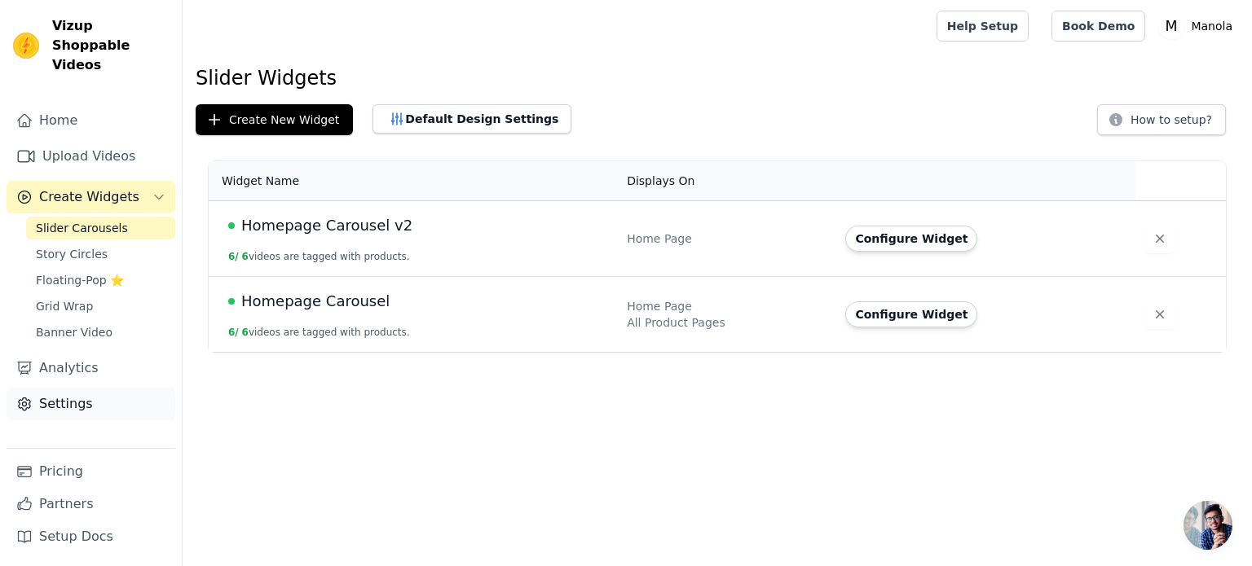
click at [122, 389] on link "Settings" at bounding box center [91, 404] width 169 height 33
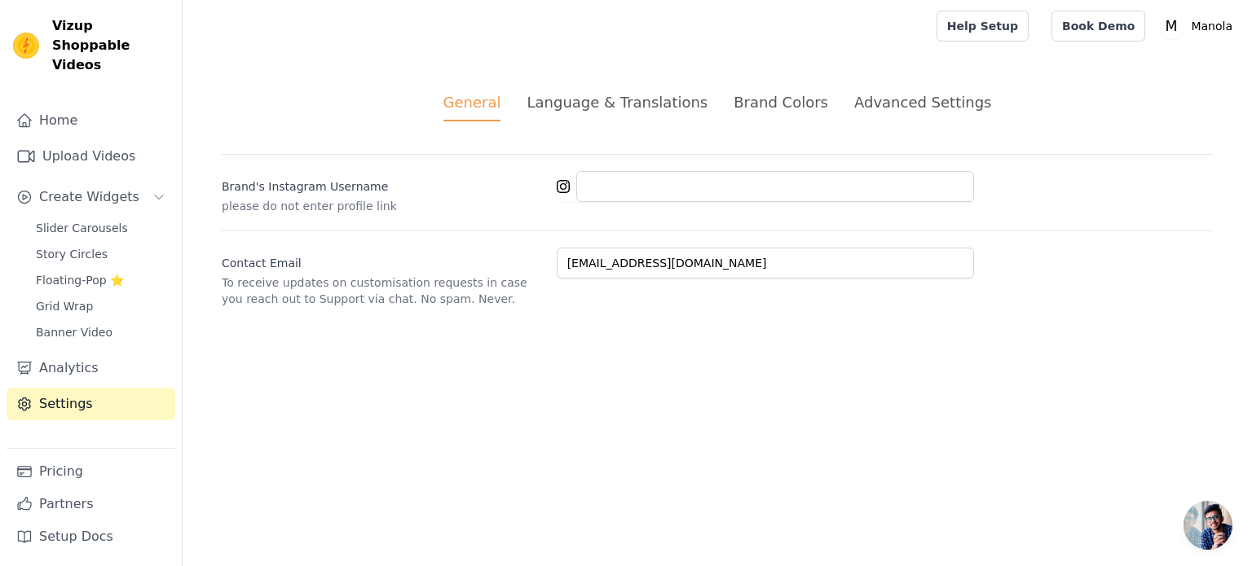
click at [659, 107] on div "Language & Translations" at bounding box center [617, 102] width 181 height 22
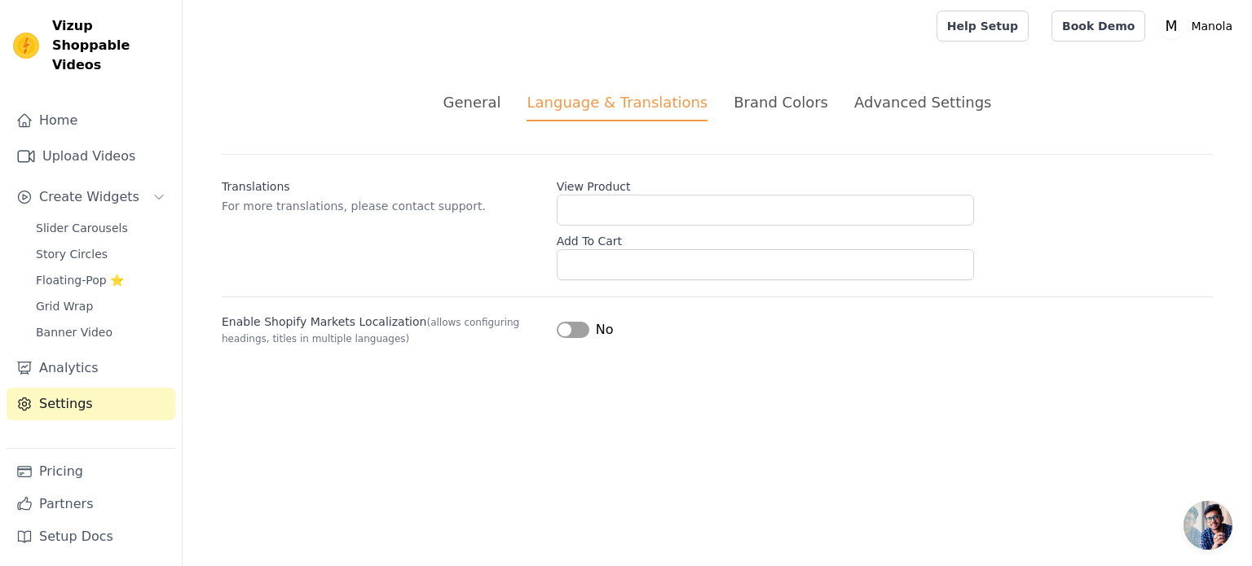
click at [783, 106] on div "Brand Colors" at bounding box center [781, 102] width 95 height 22
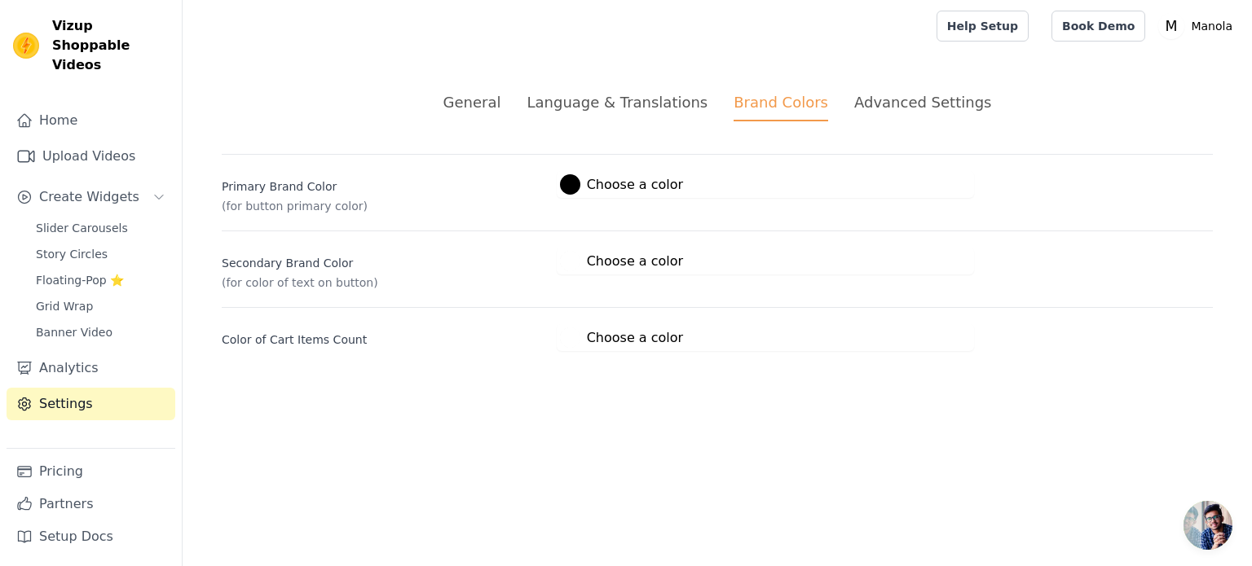
click at [889, 107] on div "Advanced Settings" at bounding box center [922, 102] width 137 height 22
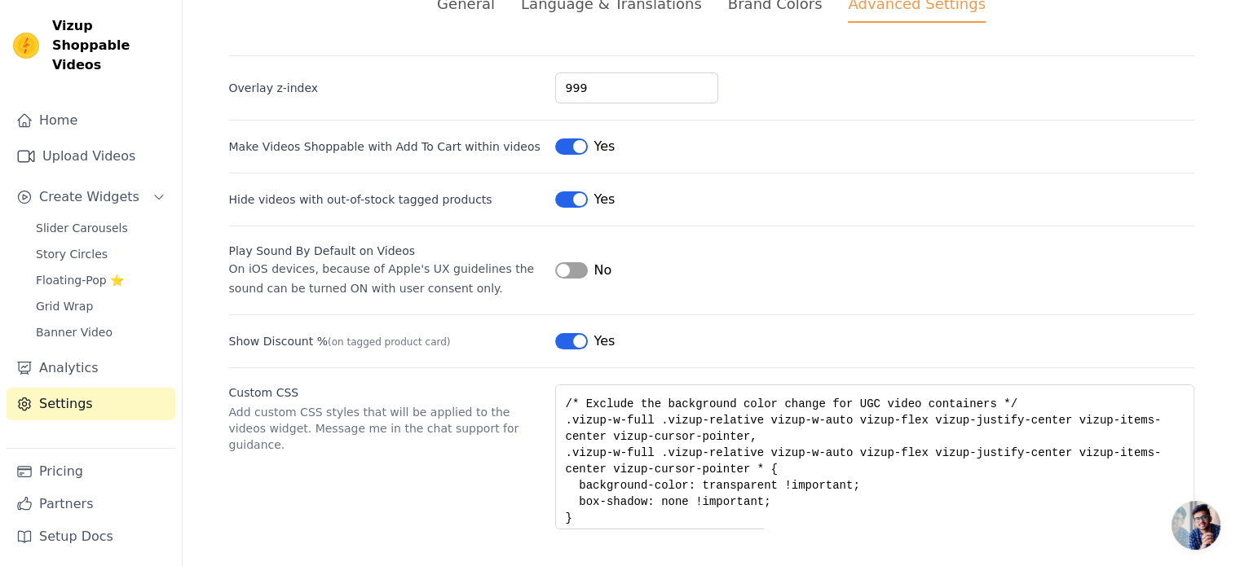
scroll to position [95, 0]
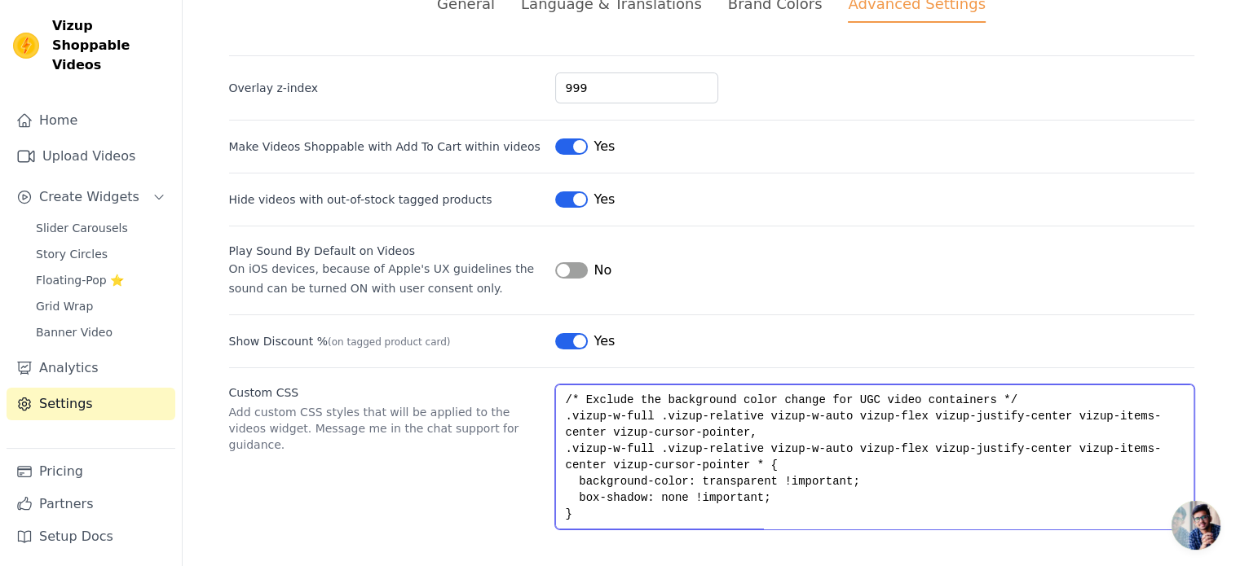
click at [630, 430] on textarea "/* Target only the UGC carousel section by its specific class or ID */ .vizup-w…" at bounding box center [874, 457] width 639 height 145
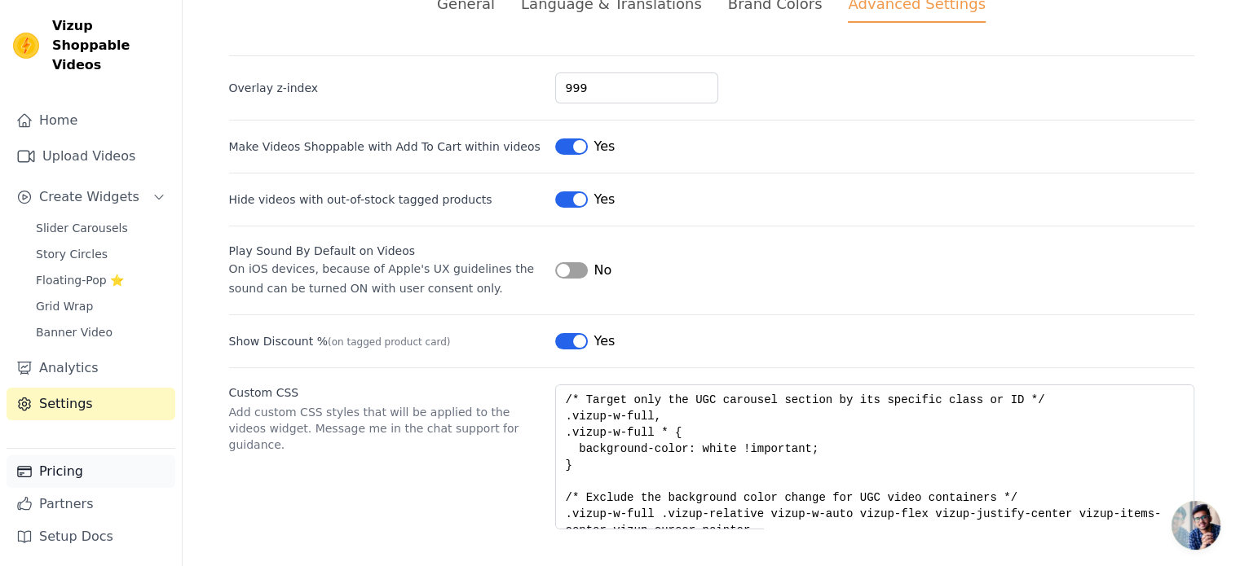
click at [111, 475] on link "Pricing" at bounding box center [91, 472] width 169 height 33
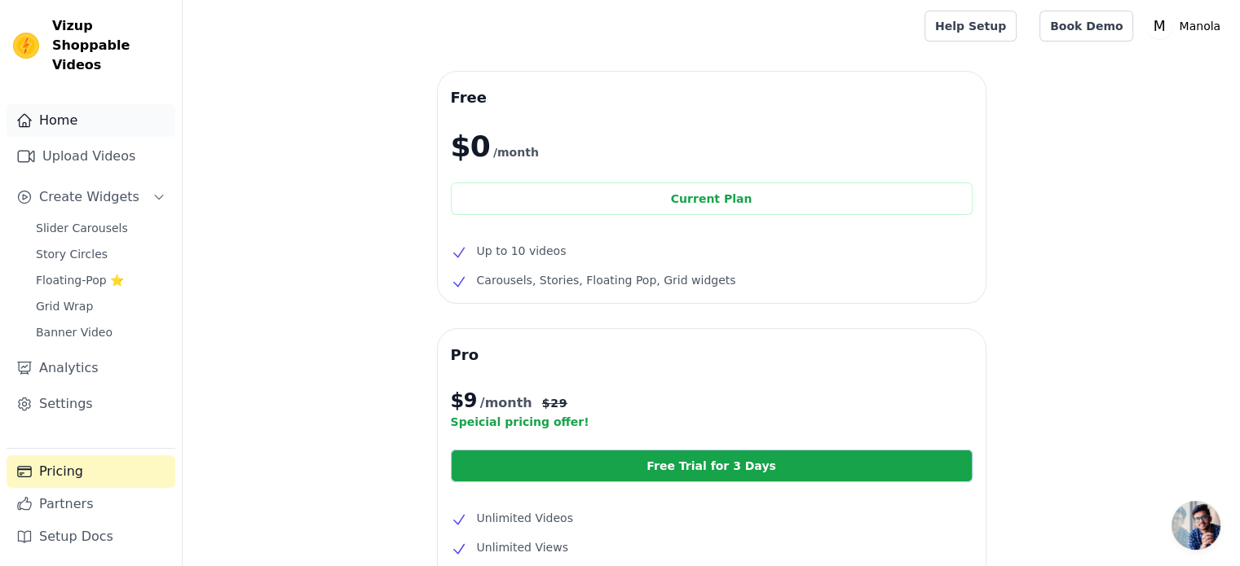
click at [99, 104] on link "Home" at bounding box center [91, 120] width 169 height 33
